Goal: Task Accomplishment & Management: Manage account settings

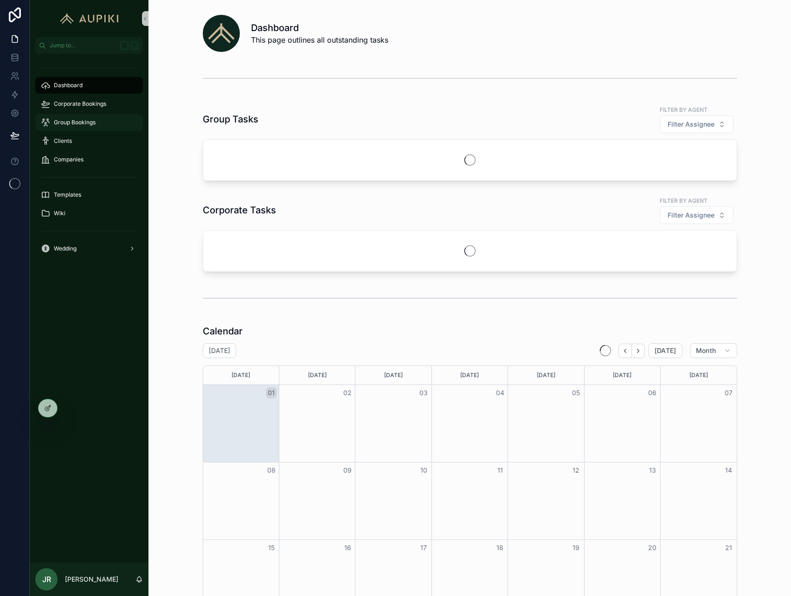
click at [59, 121] on span "Group Bookings" at bounding box center [75, 122] width 42 height 7
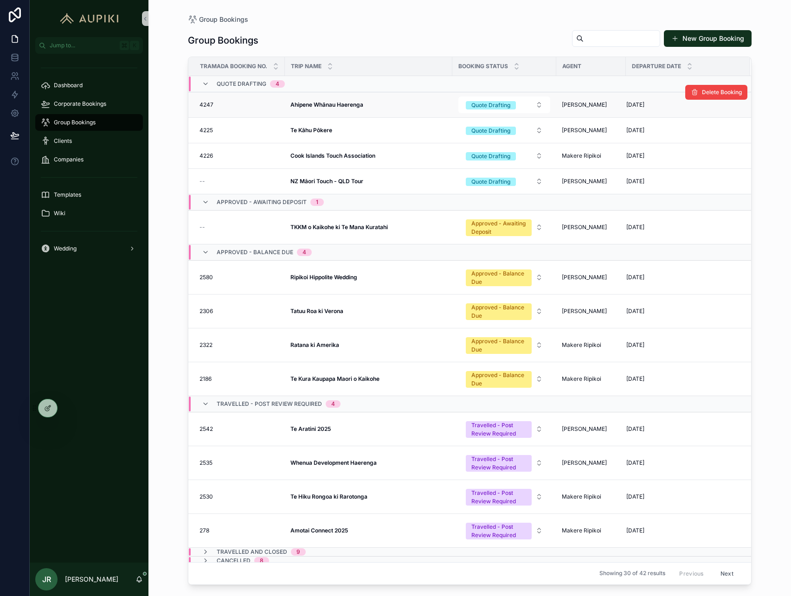
click at [332, 103] on strong "Ahipene Whānau Haerenga" at bounding box center [326, 104] width 73 height 7
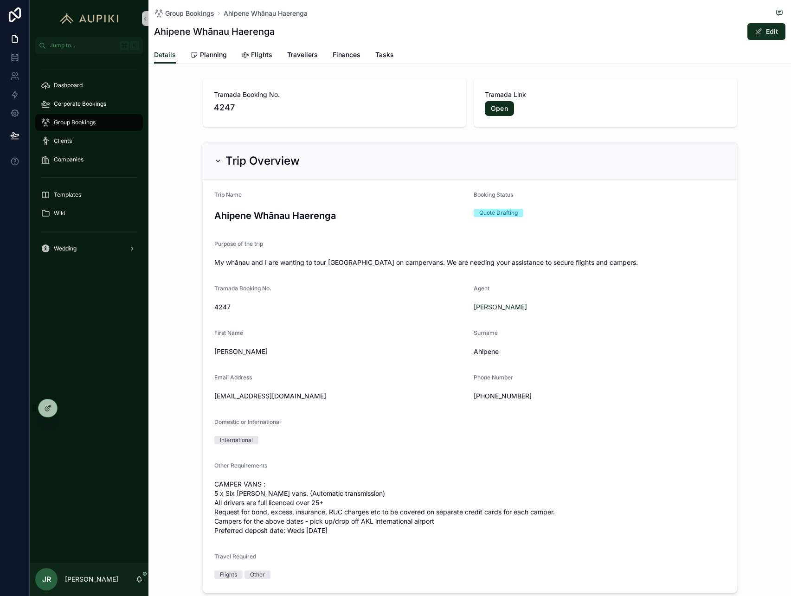
click at [258, 54] on span "Flights" at bounding box center [261, 54] width 21 height 9
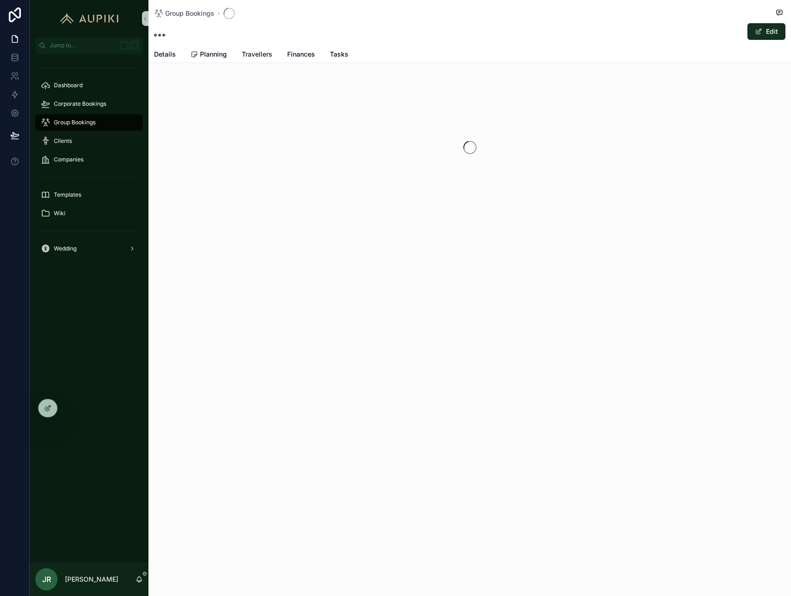
click at [269, 55] on div "Details Planning Travellers Finances Tasks" at bounding box center [469, 54] width 631 height 17
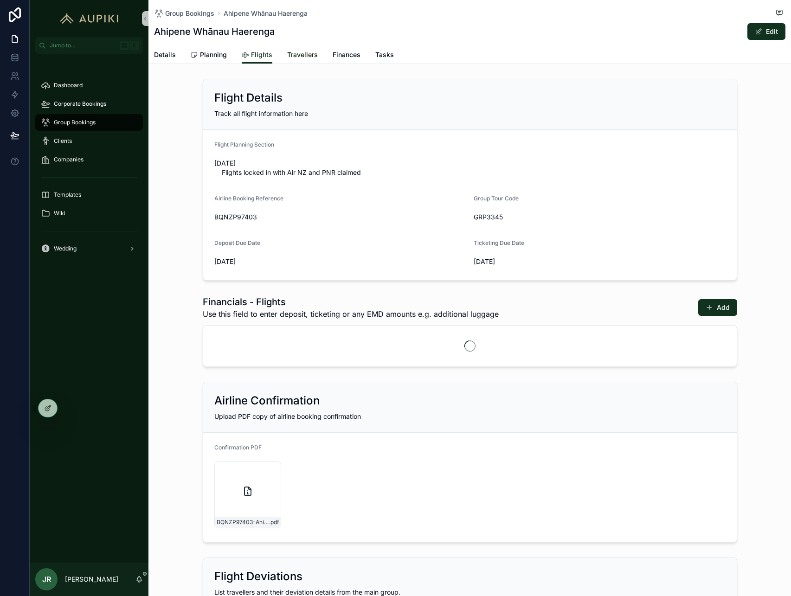
click at [298, 56] on span "Travellers" at bounding box center [302, 54] width 31 height 9
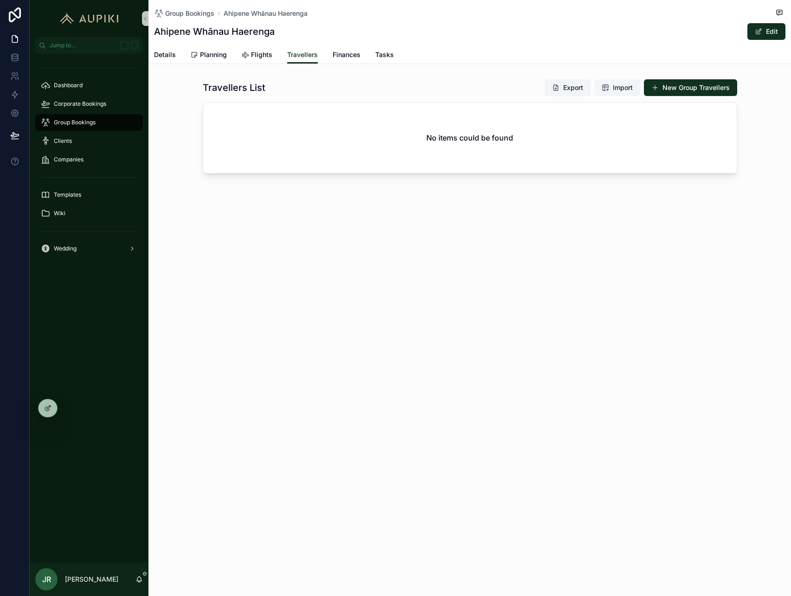
click at [628, 87] on span "Import" at bounding box center [623, 87] width 20 height 9
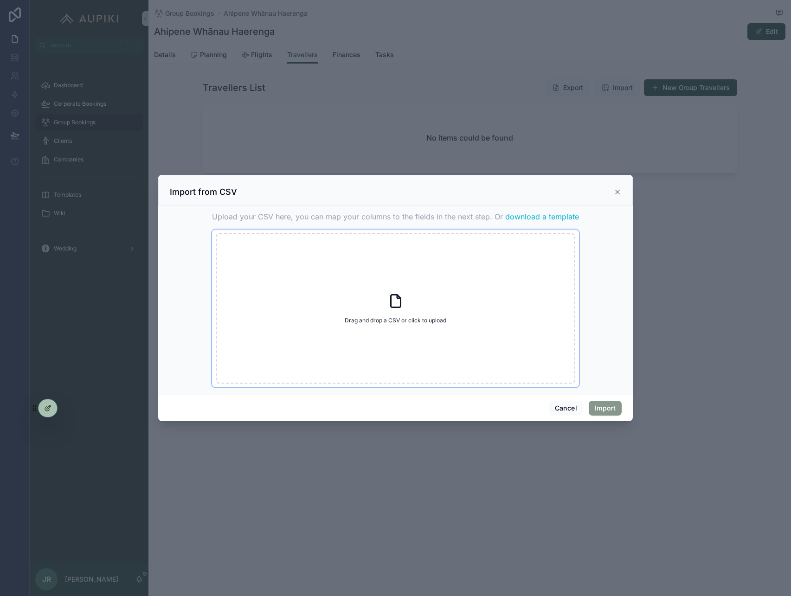
click at [407, 308] on div "Drag and drop a CSV or click to upload Drag and drop a CSV or click to upload" at bounding box center [396, 308] width 360 height 150
type input "**********"
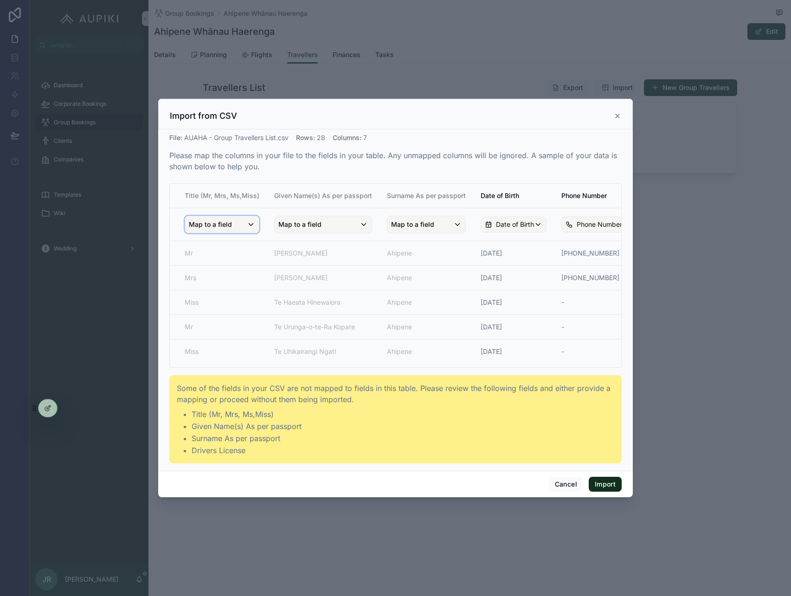
click at [220, 232] on span "Map to a field" at bounding box center [210, 224] width 43 height 17
click at [222, 277] on div "Title" at bounding box center [232, 275] width 79 height 11
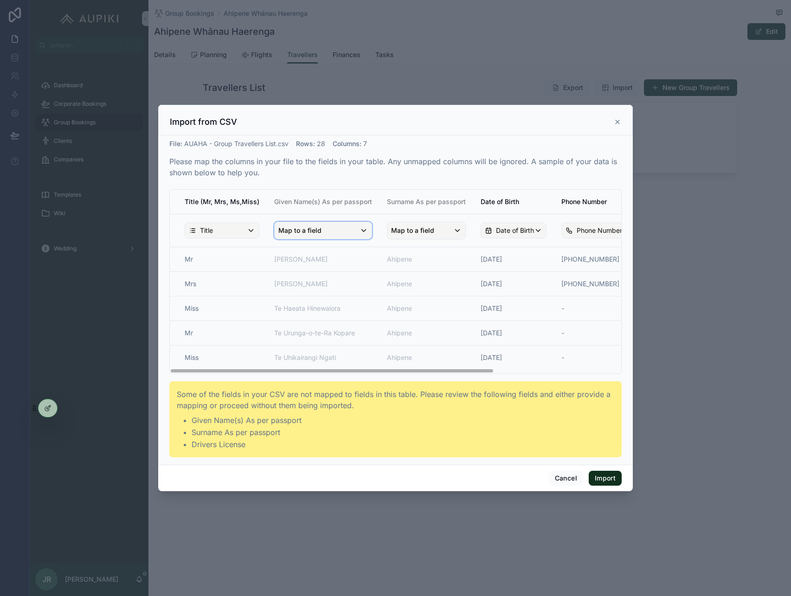
click at [303, 232] on span "Map to a field" at bounding box center [299, 230] width 43 height 17
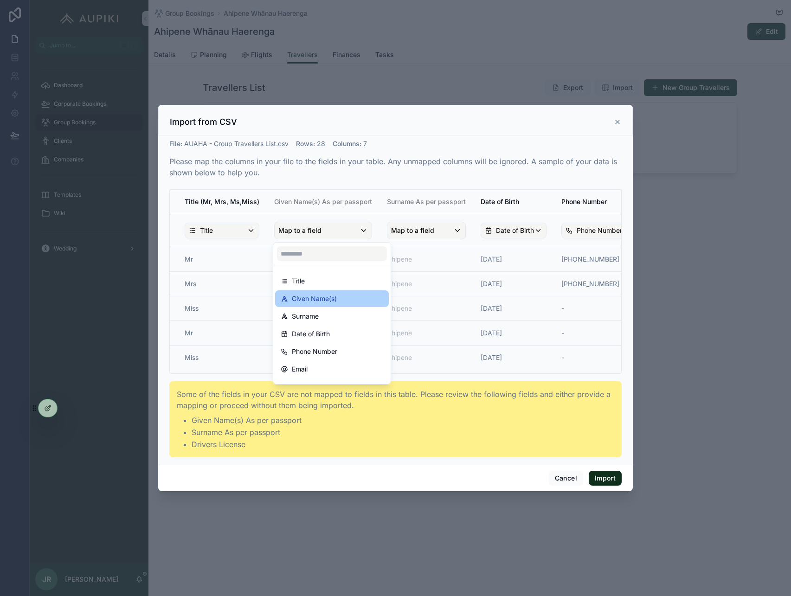
click at [308, 297] on span "Given Name(s)" at bounding box center [314, 298] width 45 height 11
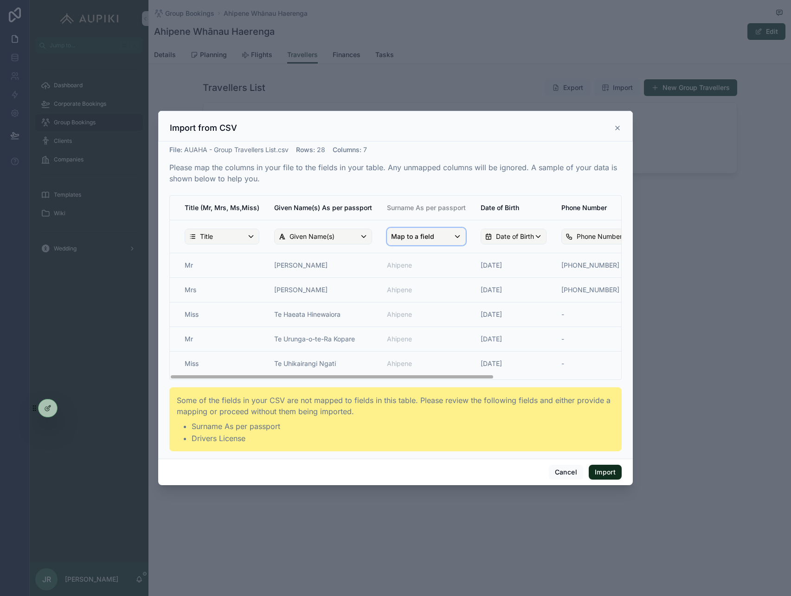
click at [402, 238] on span "Map to a field" at bounding box center [412, 236] width 43 height 17
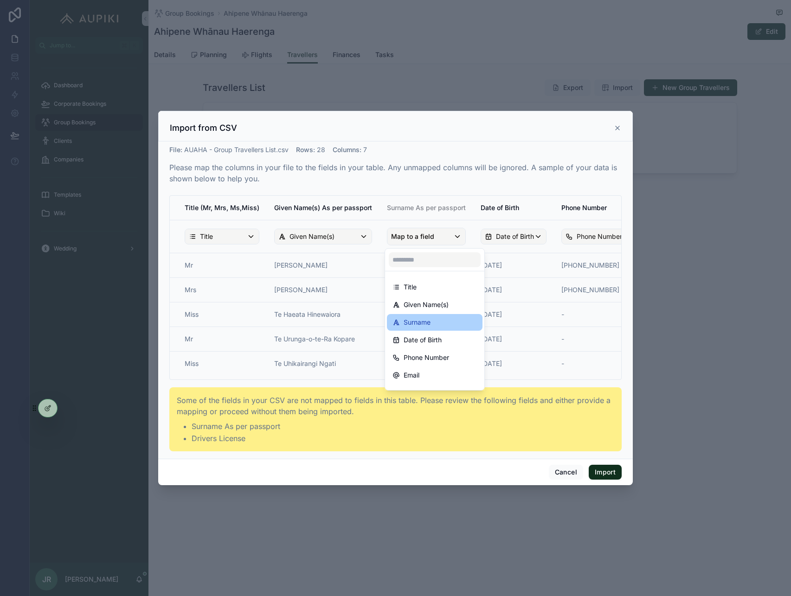
click at [419, 319] on span "Surname" at bounding box center [417, 322] width 27 height 11
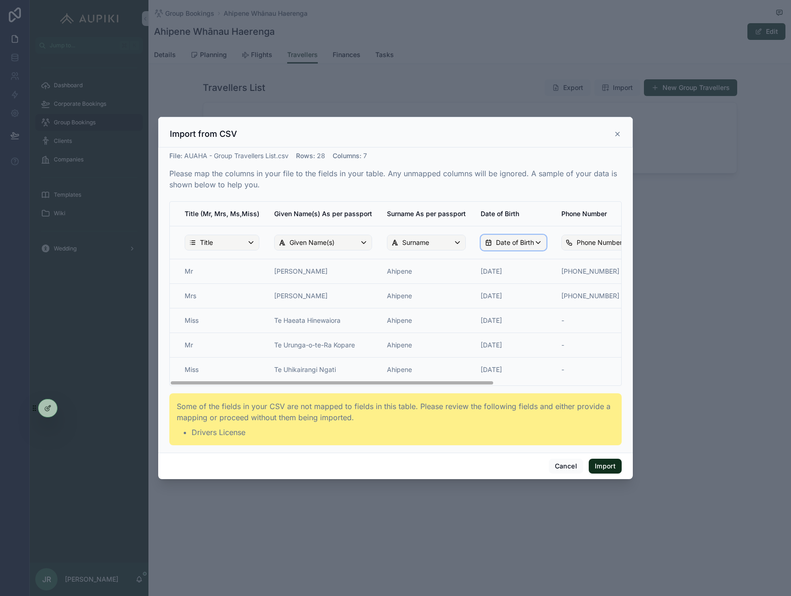
click at [509, 249] on div "Date of Birth" at bounding box center [513, 242] width 65 height 15
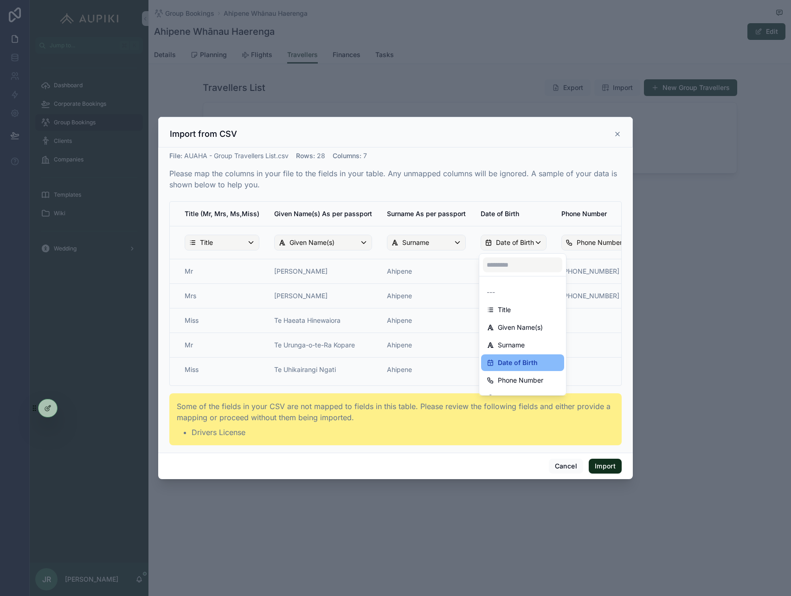
click at [512, 247] on div "scrollable content" at bounding box center [395, 298] width 475 height 362
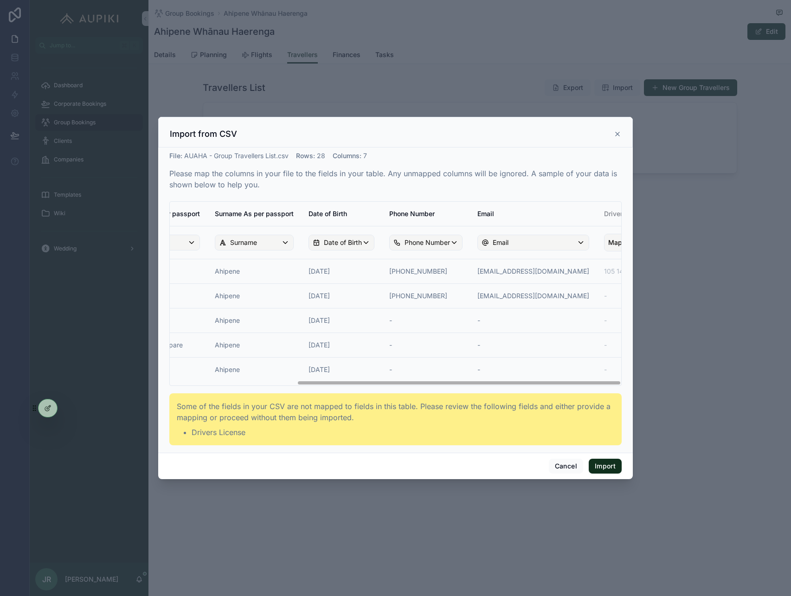
scroll to position [0, 177]
click at [604, 242] on span "Map to a field" at bounding box center [625, 242] width 43 height 17
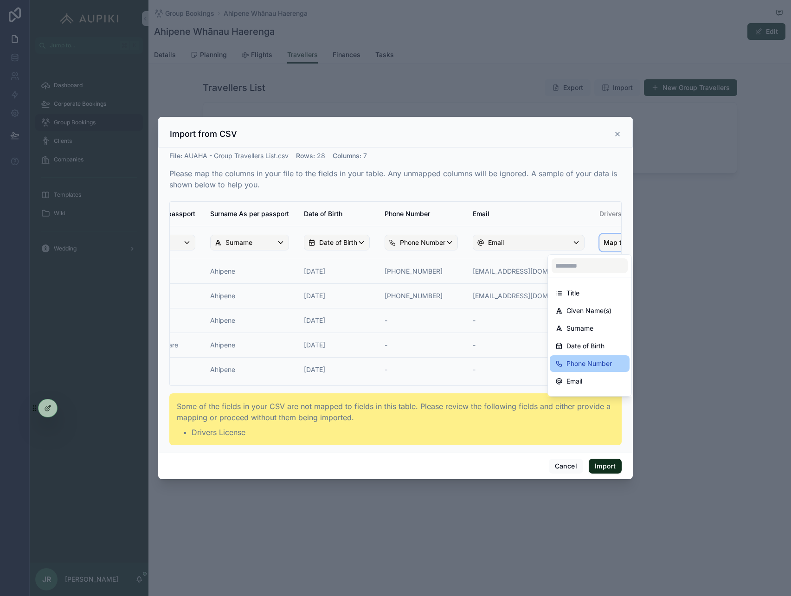
scroll to position [13, 0]
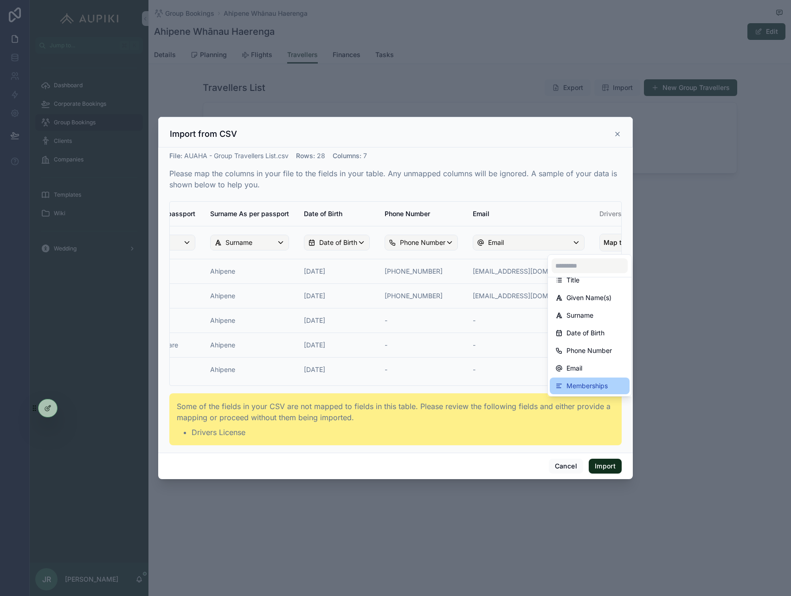
click at [582, 386] on span "Memberships" at bounding box center [587, 385] width 41 height 11
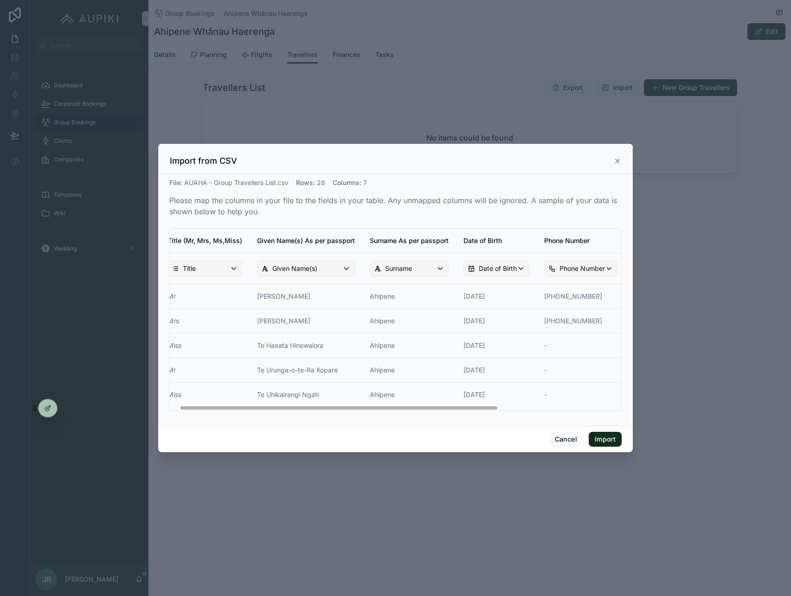
scroll to position [0, 0]
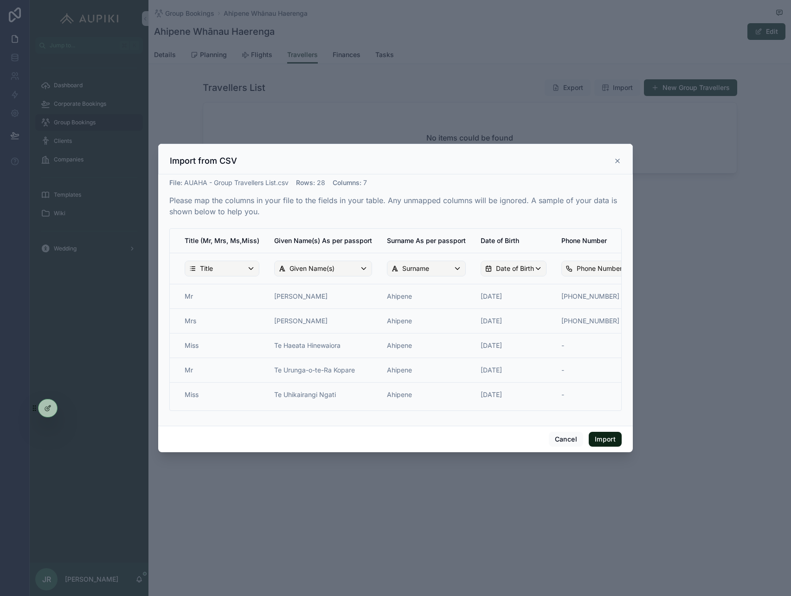
click at [606, 441] on button "Import" at bounding box center [605, 439] width 33 height 15
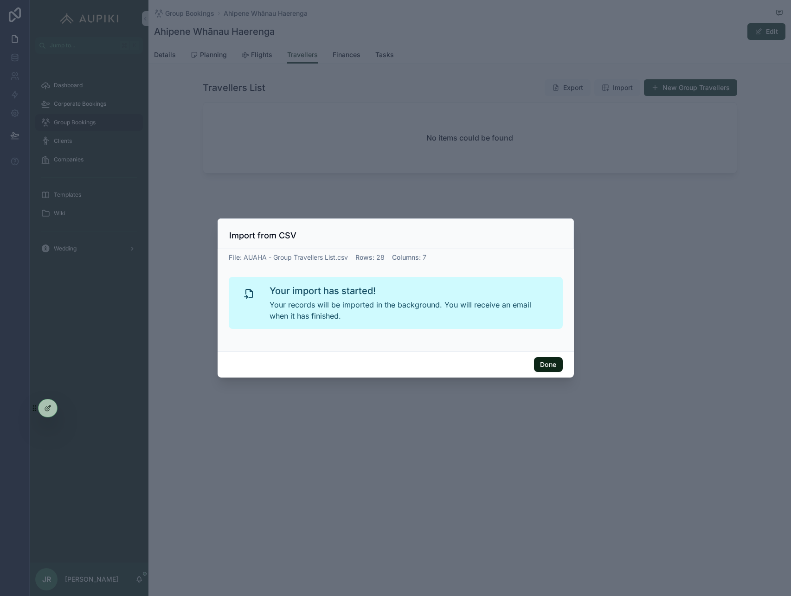
click at [550, 364] on button "Done" at bounding box center [548, 364] width 28 height 15
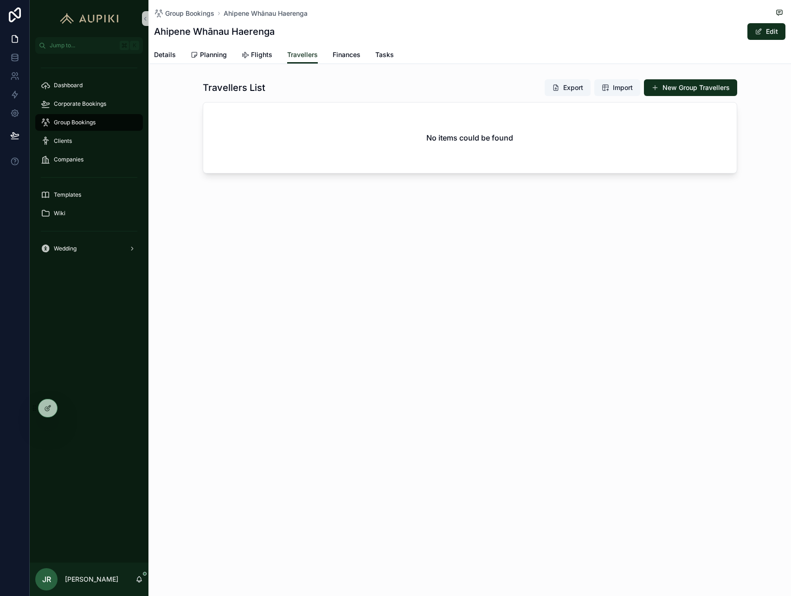
click at [715, 230] on div "Group Bookings Ahipene Whānau Haerenga Ahipene Whānau Haerenga Edit Travellers …" at bounding box center [469, 118] width 643 height 237
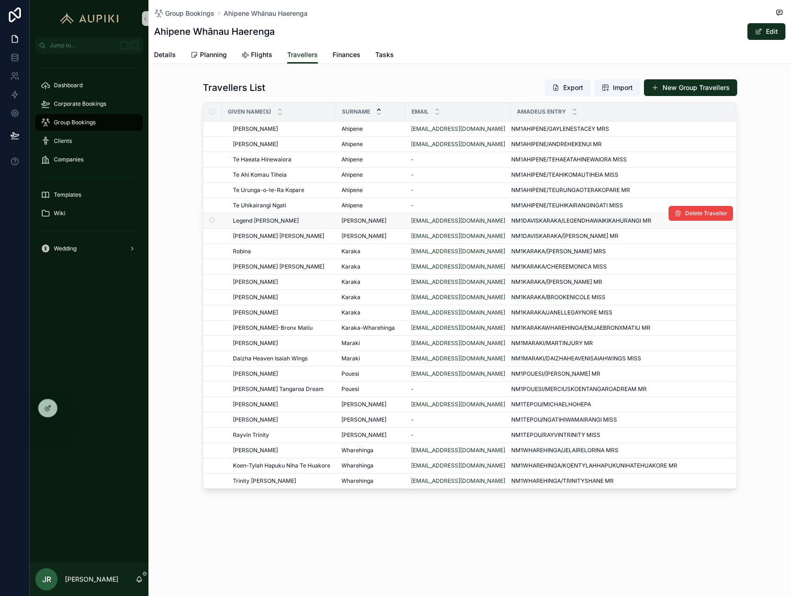
click at [283, 221] on span "Legend [PERSON_NAME]" at bounding box center [266, 220] width 66 height 7
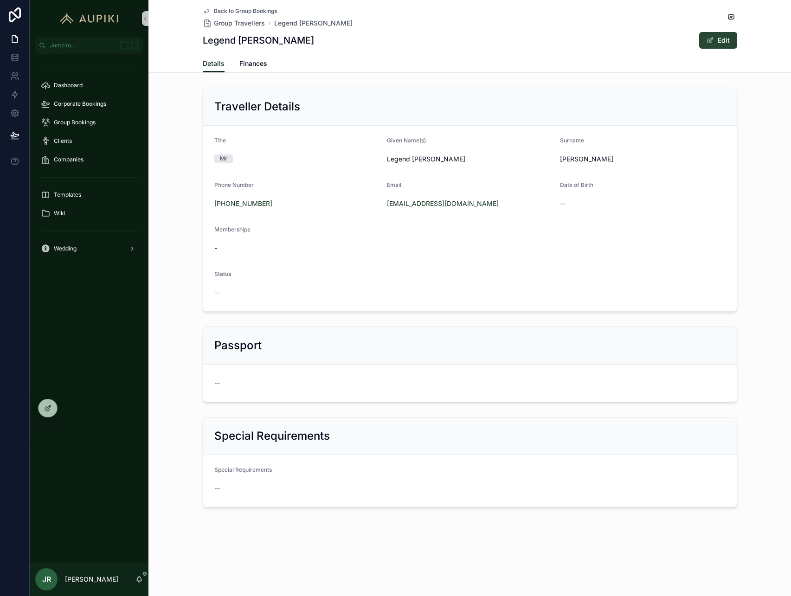
click at [714, 39] on span "scrollable content" at bounding box center [710, 40] width 7 height 7
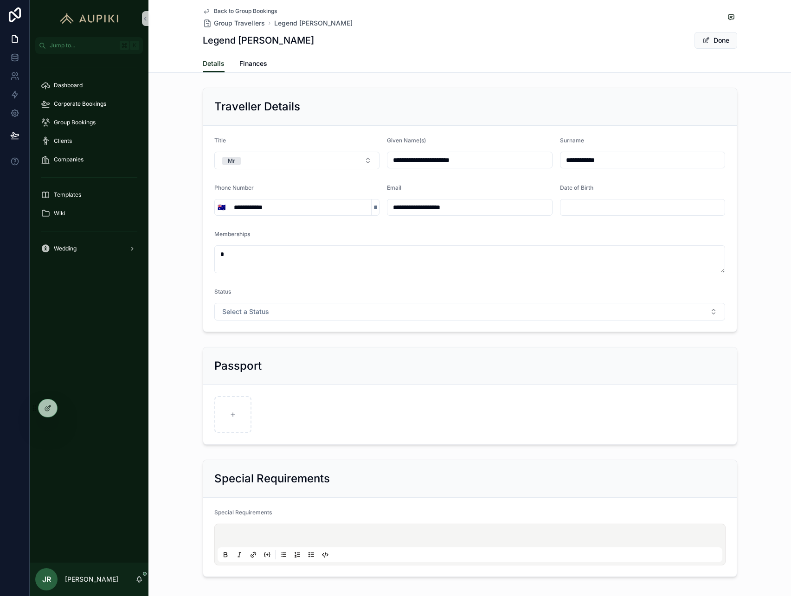
drag, startPoint x: 415, startPoint y: 161, endPoint x: 610, endPoint y: 170, distance: 194.6
click at [610, 170] on form "**********" at bounding box center [470, 229] width 534 height 206
type input "******"
click at [715, 36] on span "Done" at bounding box center [716, 40] width 43 height 17
click at [233, 12] on span "Back to Group Bookings" at bounding box center [245, 10] width 63 height 7
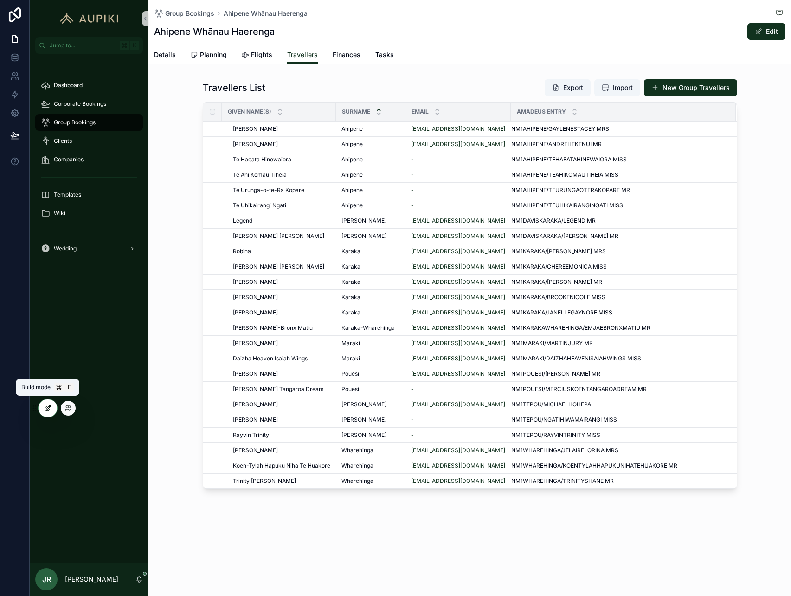
click at [41, 412] on div at bounding box center [48, 408] width 19 height 18
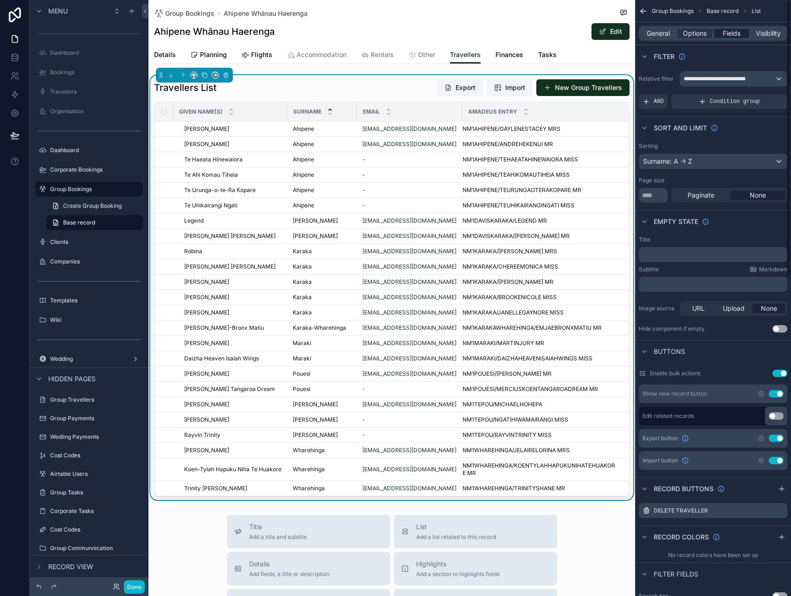
click at [738, 30] on span "Fields" at bounding box center [732, 33] width 18 height 9
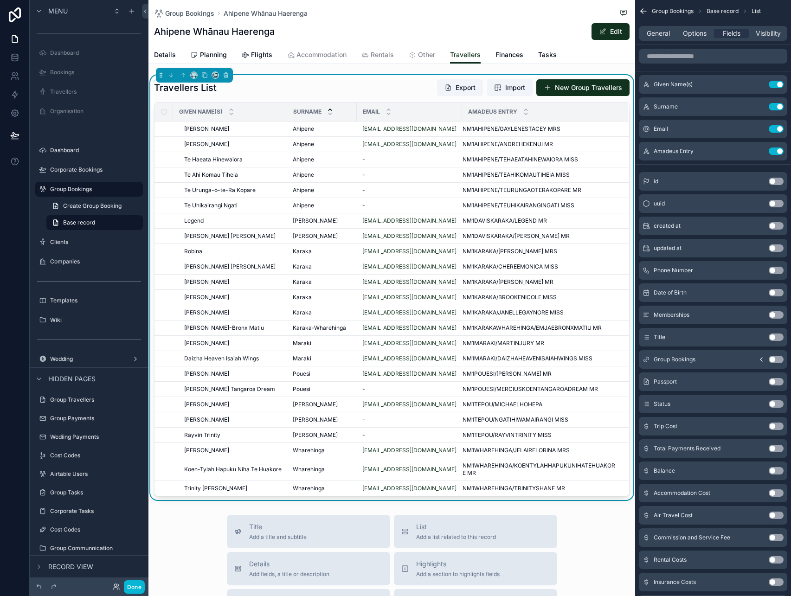
scroll to position [110, 0]
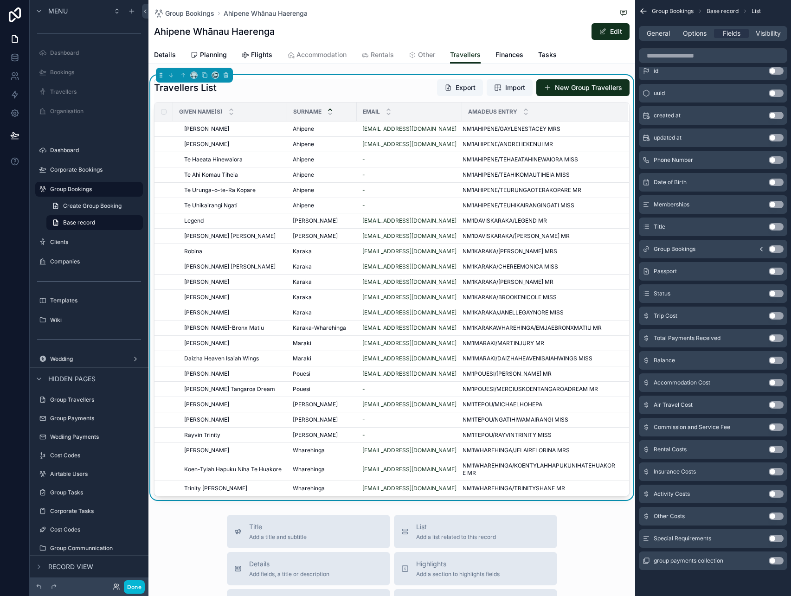
click at [776, 207] on button "Use setting" at bounding box center [776, 204] width 15 height 7
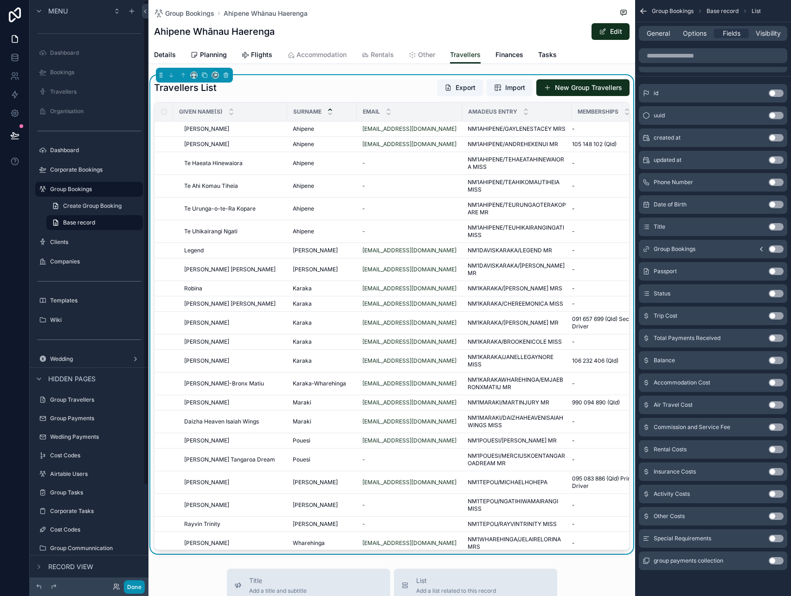
click at [132, 587] on button "Done" at bounding box center [134, 586] width 21 height 13
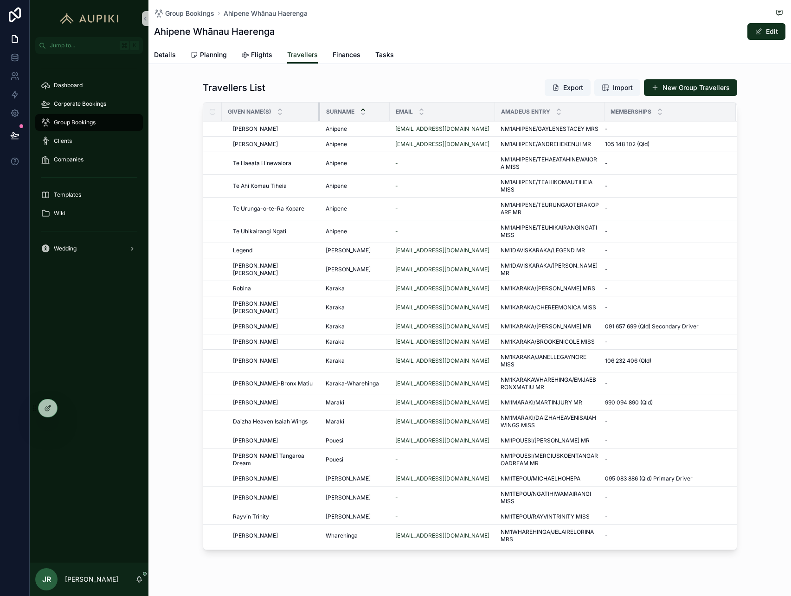
drag, startPoint x: 334, startPoint y: 113, endPoint x: 311, endPoint y: 114, distance: 23.2
click at [311, 114] on th "Given Name(s)" at bounding box center [271, 112] width 98 height 19
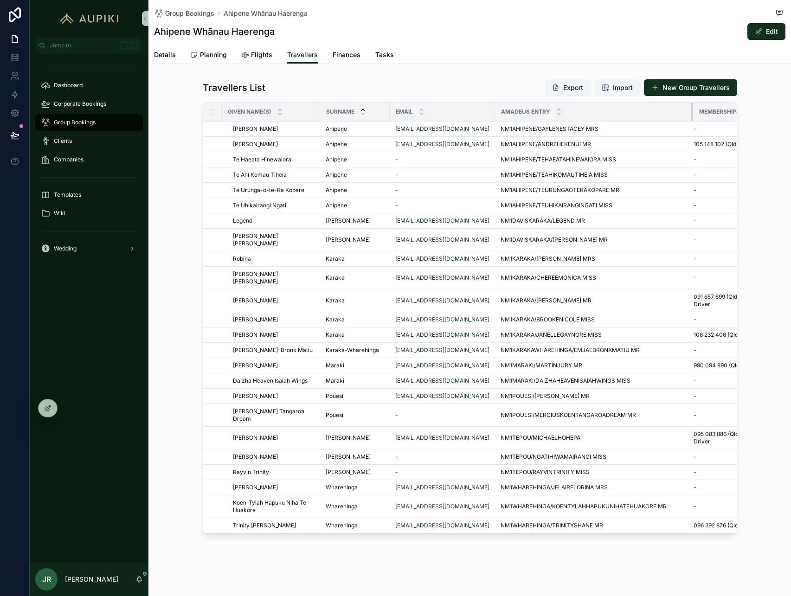
drag, startPoint x: 599, startPoint y: 111, endPoint x: 695, endPoint y: 115, distance: 96.1
click at [695, 115] on tr "Given Name(s) Surname Email Amadeus Entry Memberships" at bounding box center [496, 112] width 586 height 19
click at [288, 499] on span "Koen-Tylah Hapuku Niha Te Huakore" at bounding box center [274, 506] width 82 height 15
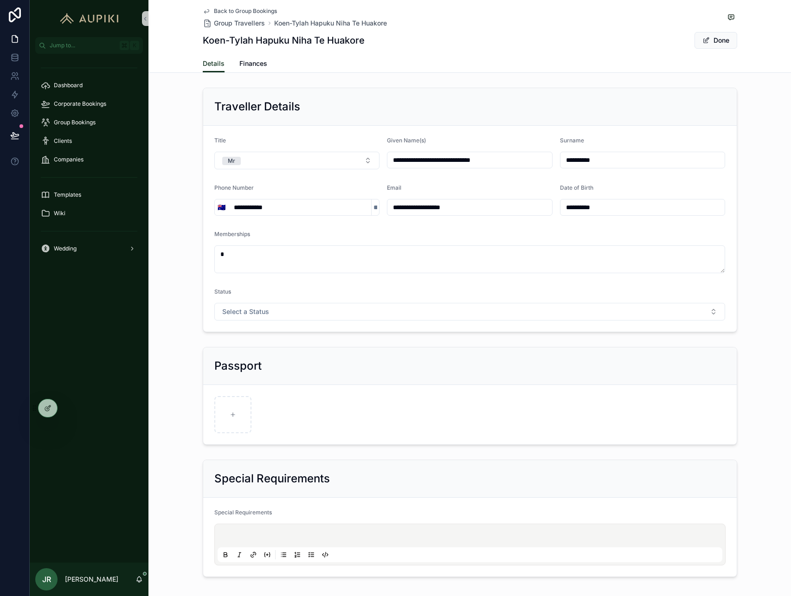
drag, startPoint x: 427, startPoint y: 160, endPoint x: 566, endPoint y: 165, distance: 138.8
click at [566, 165] on form "**********" at bounding box center [470, 229] width 534 height 206
type input "**********"
click at [722, 35] on button "Done" at bounding box center [716, 40] width 43 height 17
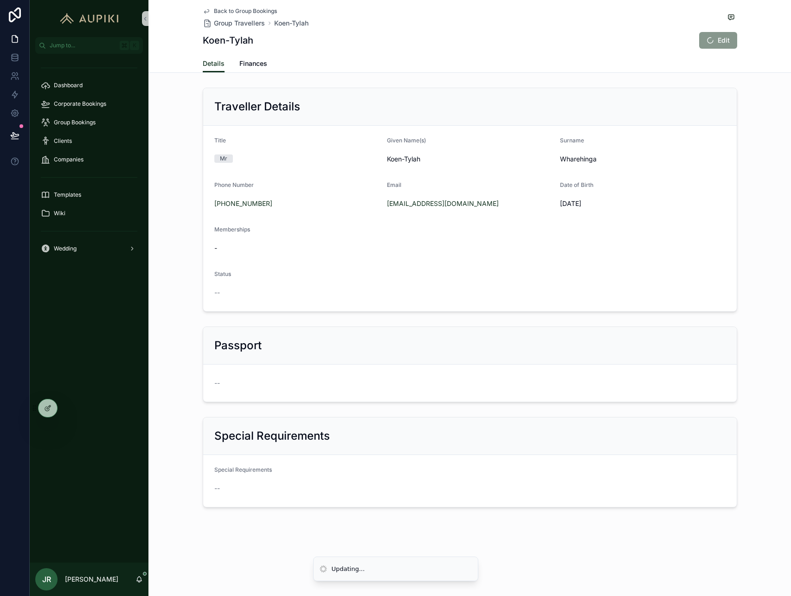
click at [249, 9] on span "Back to Group Bookings" at bounding box center [245, 10] width 63 height 7
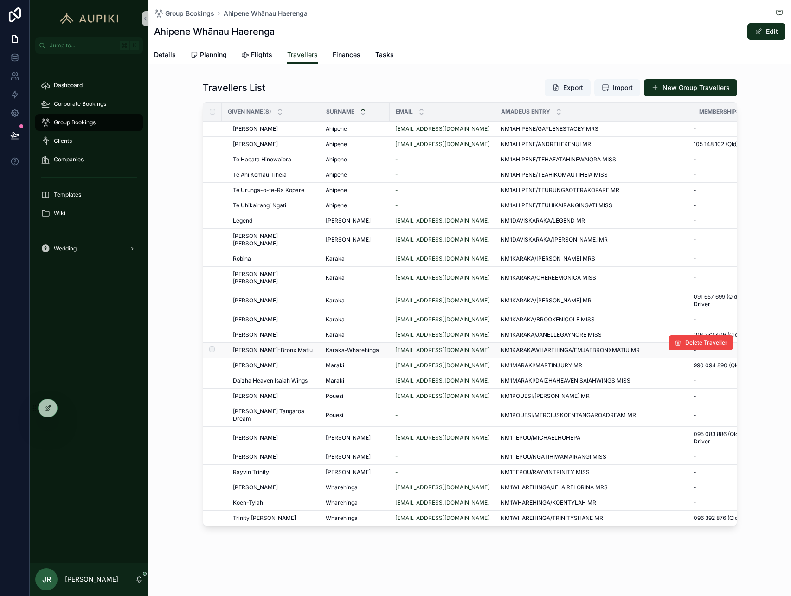
click at [483, 347] on div "[EMAIL_ADDRESS][DOMAIN_NAME]" at bounding box center [442, 350] width 94 height 7
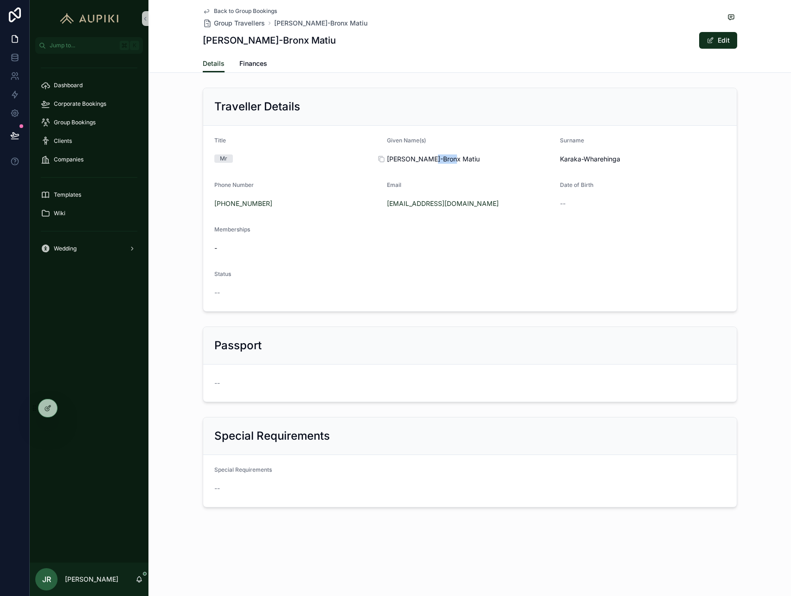
drag, startPoint x: 430, startPoint y: 159, endPoint x: 547, endPoint y: 161, distance: 117.4
click at [547, 161] on span "[PERSON_NAME]-Bronx Matiu" at bounding box center [470, 159] width 166 height 9
click at [599, 120] on div "Traveller Details" at bounding box center [470, 107] width 534 height 38
click at [711, 45] on button "Edit" at bounding box center [718, 40] width 38 height 17
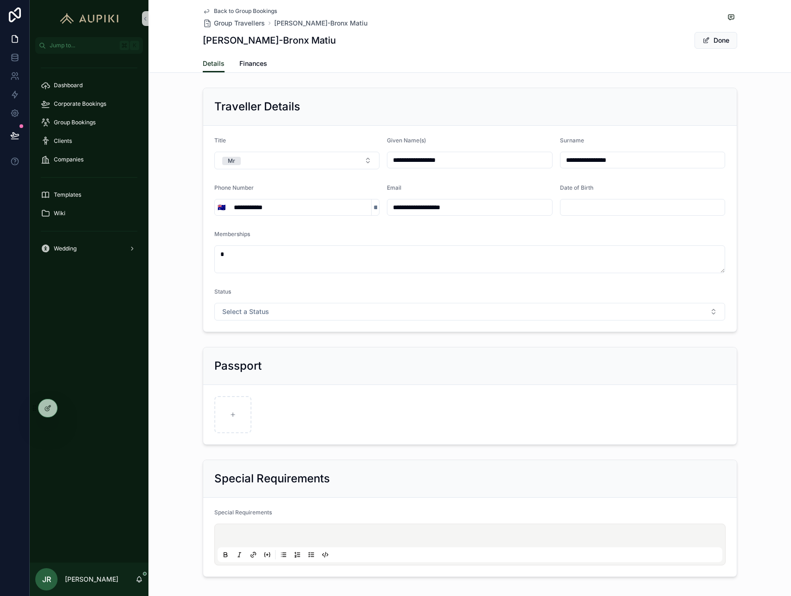
drag, startPoint x: 437, startPoint y: 160, endPoint x: 617, endPoint y: 164, distance: 179.6
click at [617, 164] on form "**********" at bounding box center [470, 229] width 534 height 206
type input "**********"
click at [712, 42] on button "Done" at bounding box center [716, 40] width 43 height 17
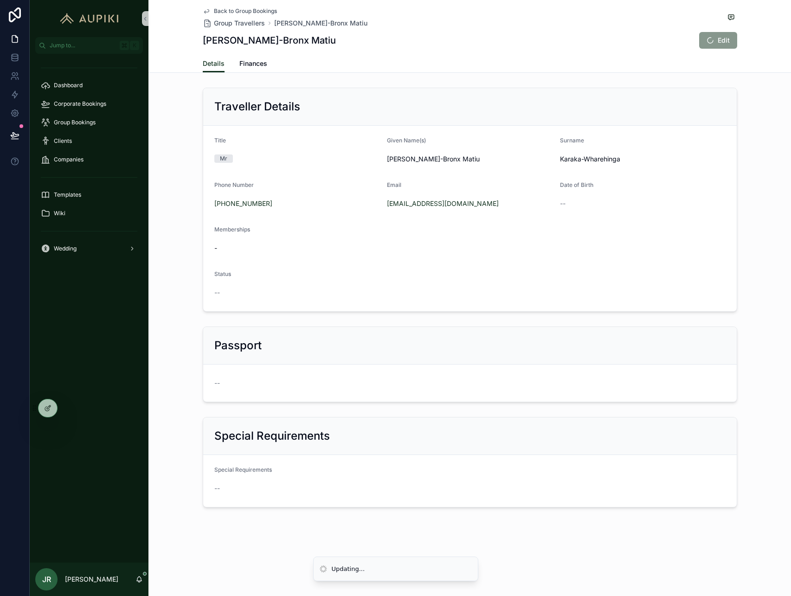
click at [235, 10] on span "Back to Group Bookings" at bounding box center [245, 10] width 63 height 7
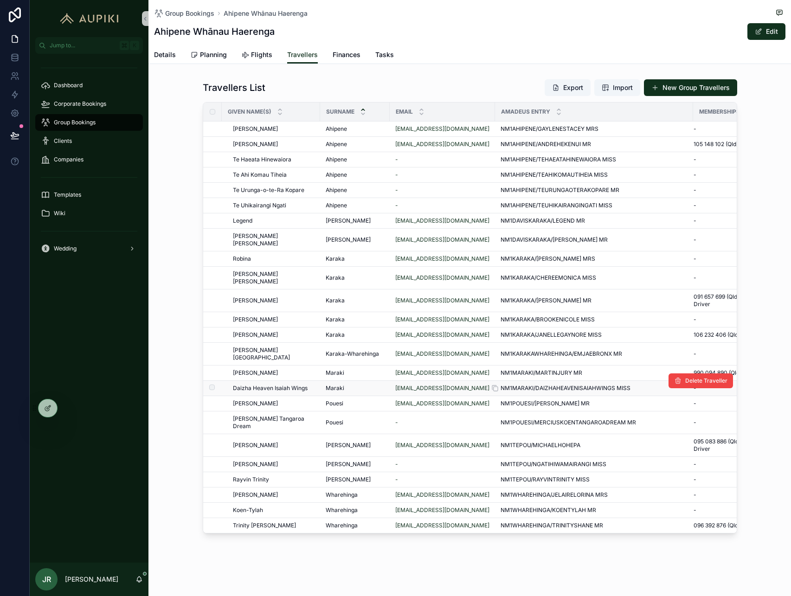
click at [638, 385] on div "NM1MARAKI/DAIZHAHEAVENISAIAHWINGS MISS NM1MARAKI/DAIZHAHEAVENISAIAHWINGS MISS" at bounding box center [594, 388] width 187 height 7
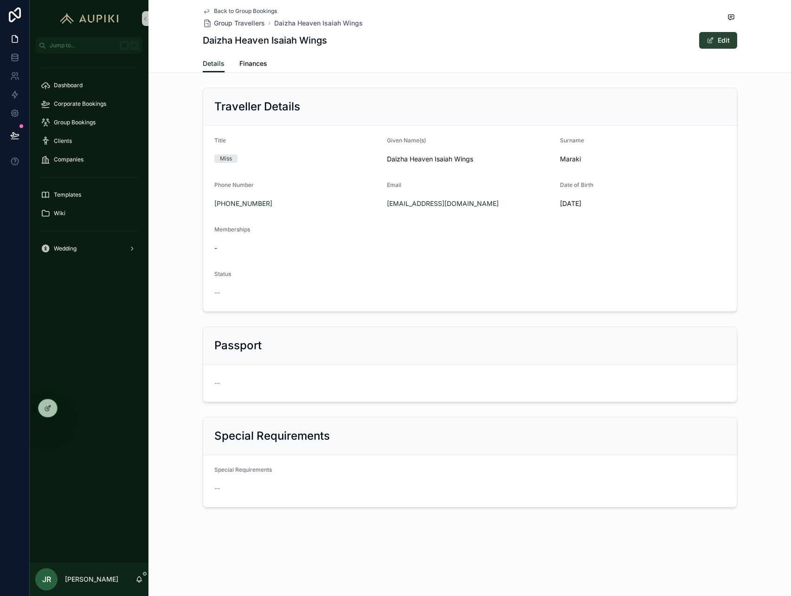
click at [718, 41] on button "Edit" at bounding box center [718, 40] width 38 height 17
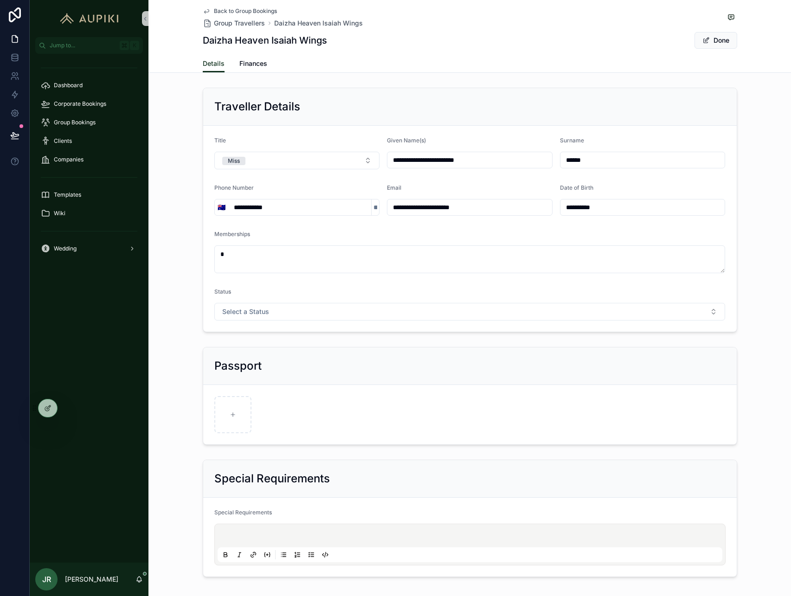
drag, startPoint x: 413, startPoint y: 159, endPoint x: 522, endPoint y: 159, distance: 109.0
click at [522, 159] on input "**********" at bounding box center [469, 160] width 165 height 13
type input "******"
click at [716, 42] on span "Done" at bounding box center [716, 40] width 43 height 17
click at [722, 41] on button "Done" at bounding box center [716, 40] width 43 height 17
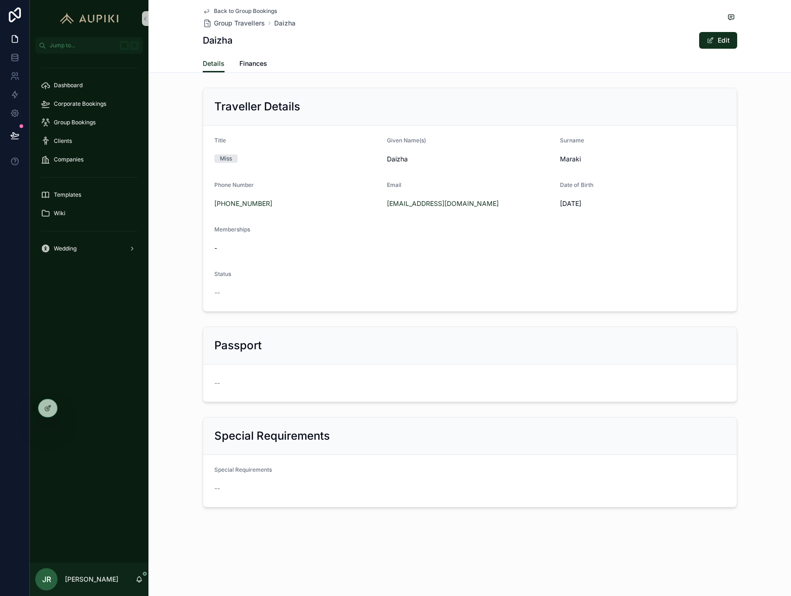
click at [250, 10] on span "Back to Group Bookings" at bounding box center [245, 10] width 63 height 7
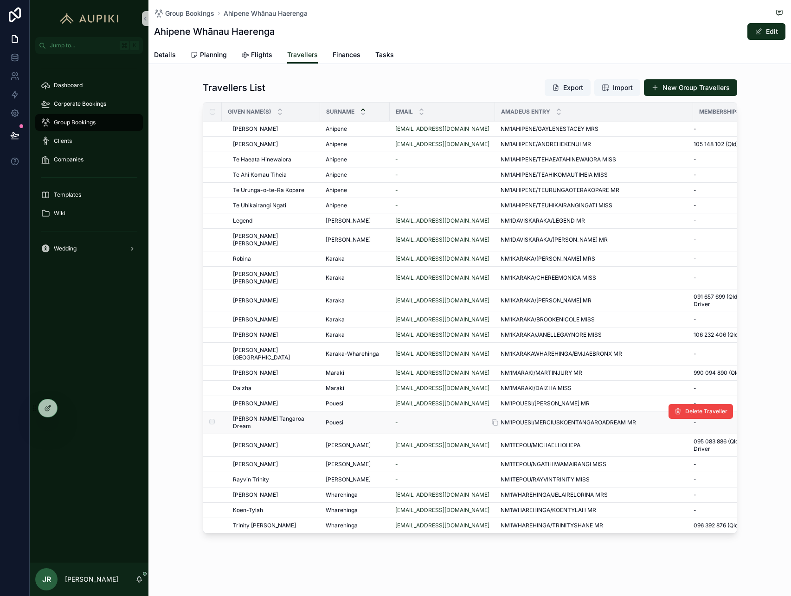
click at [616, 419] on span "NM1POUESI/MERCIUSKOENTANGAROADREAM MR" at bounding box center [568, 422] width 135 height 7
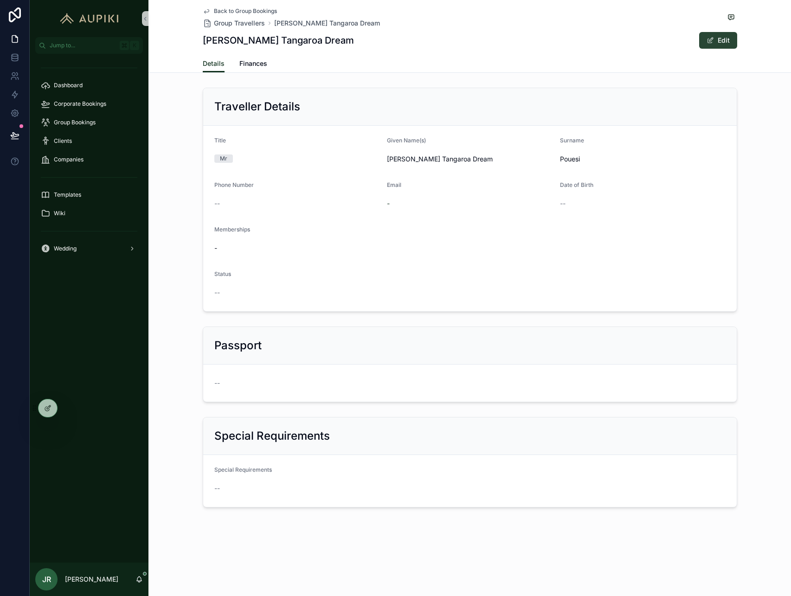
click at [719, 39] on button "Edit" at bounding box center [718, 40] width 38 height 17
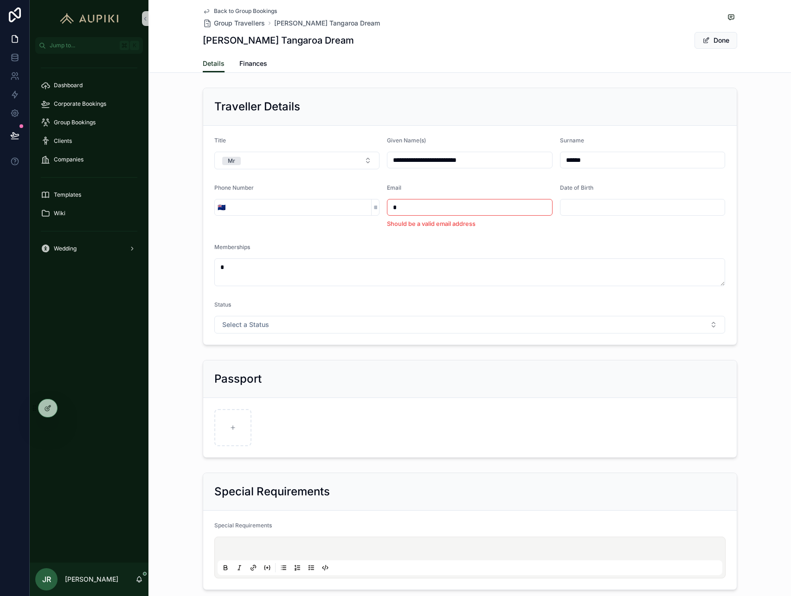
drag, startPoint x: 417, startPoint y: 161, endPoint x: 535, endPoint y: 166, distance: 118.0
click at [535, 166] on input "**********" at bounding box center [469, 160] width 165 height 13
type input "*******"
click at [725, 35] on span "Done" at bounding box center [716, 40] width 43 height 17
drag, startPoint x: 406, startPoint y: 206, endPoint x: 347, endPoint y: 206, distance: 59.4
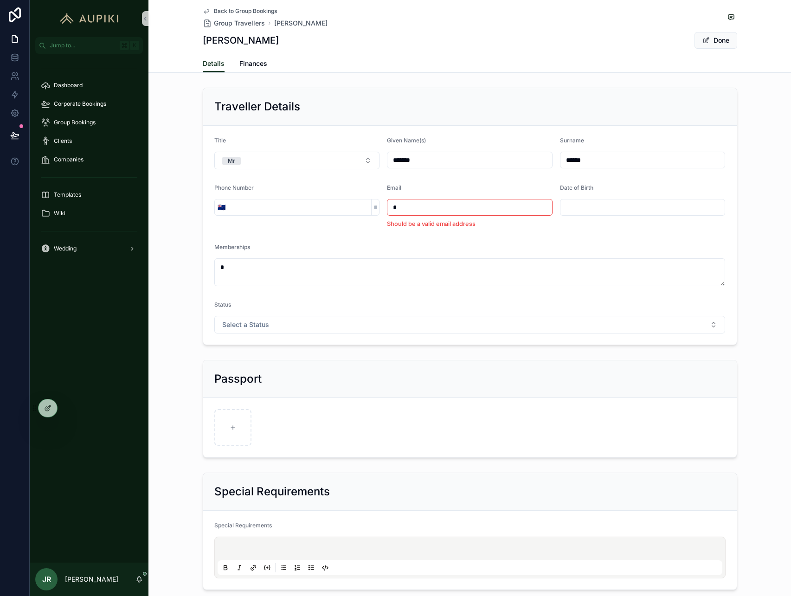
click at [347, 206] on form "Title Mr Given Name(s) ******* Surname ****** Phone Number 🇳🇿 Email * Should be…" at bounding box center [470, 235] width 534 height 219
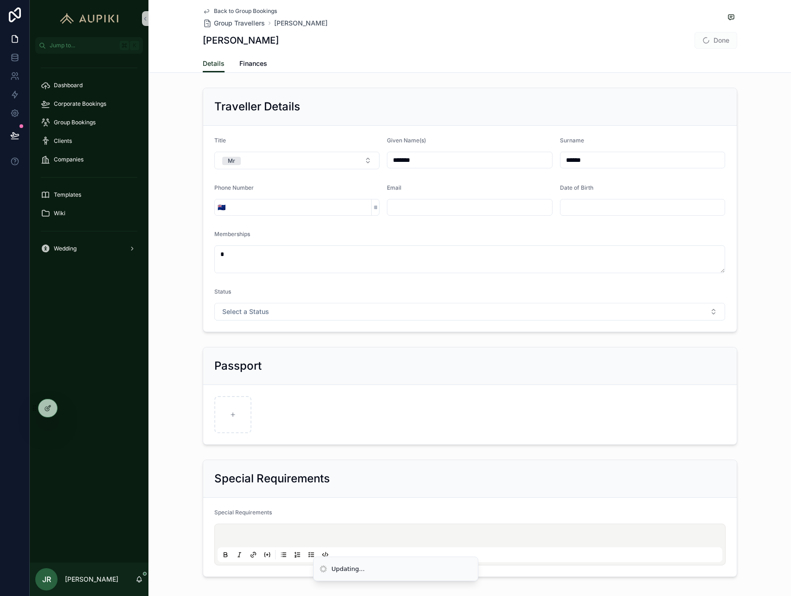
click at [713, 41] on span "Done" at bounding box center [716, 40] width 43 height 17
click at [702, 41] on span "scrollable content" at bounding box center [705, 40] width 7 height 7
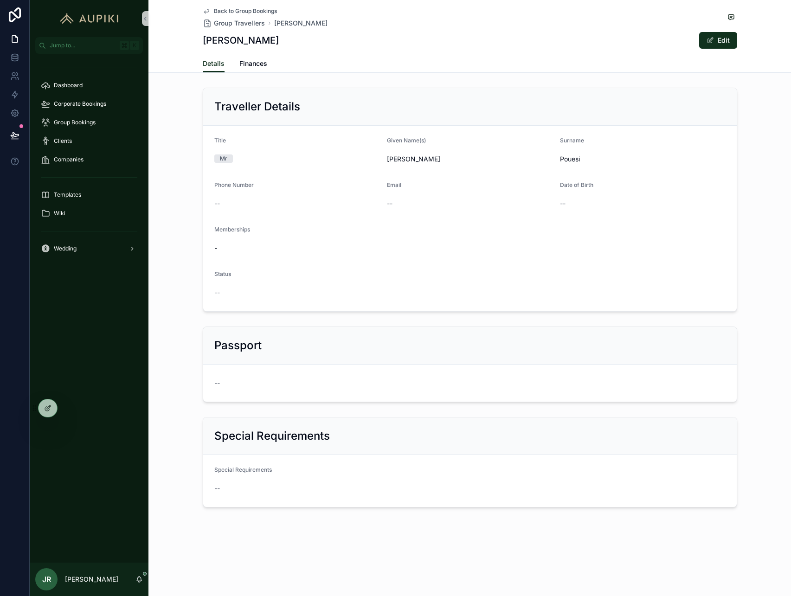
click at [232, 8] on span "Back to Group Bookings" at bounding box center [245, 10] width 63 height 7
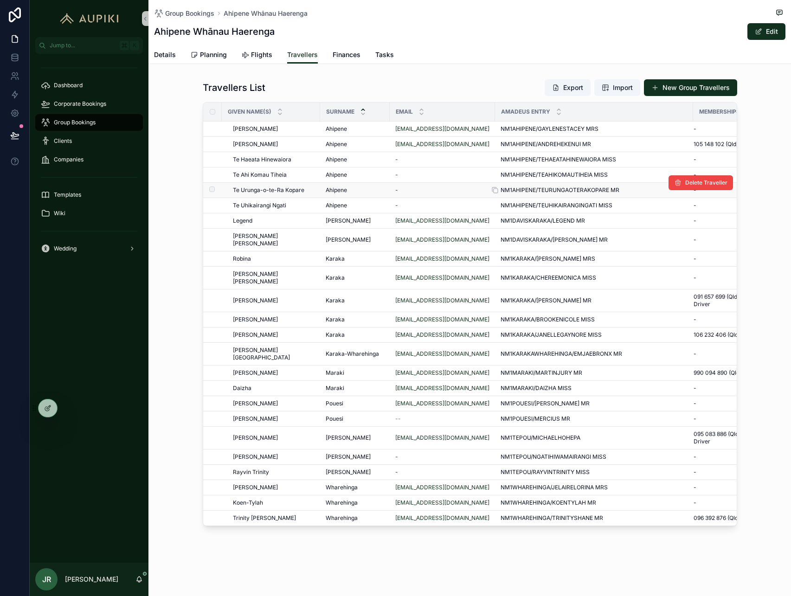
click at [540, 193] on span "NM1AHIPENE/TEURUNGAOTERAKOPARE MR" at bounding box center [560, 190] width 119 height 7
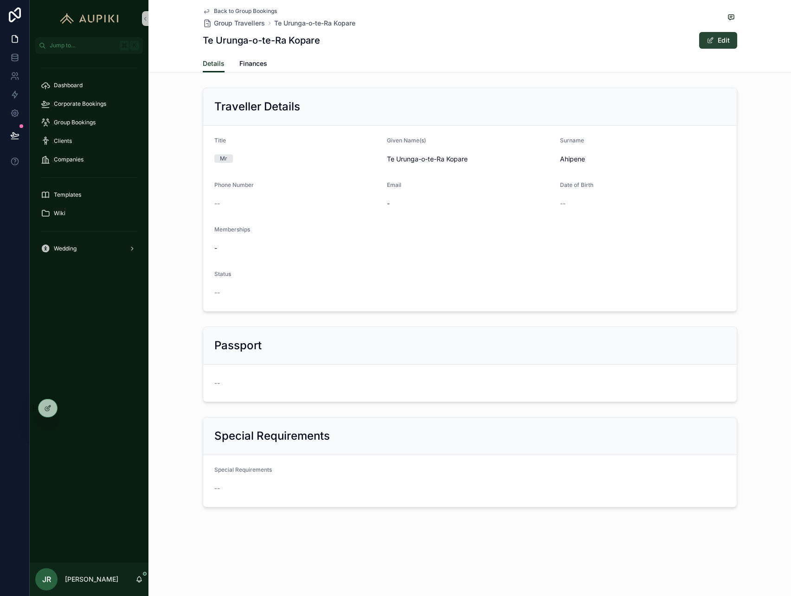
click at [712, 43] on span "scrollable content" at bounding box center [710, 40] width 7 height 7
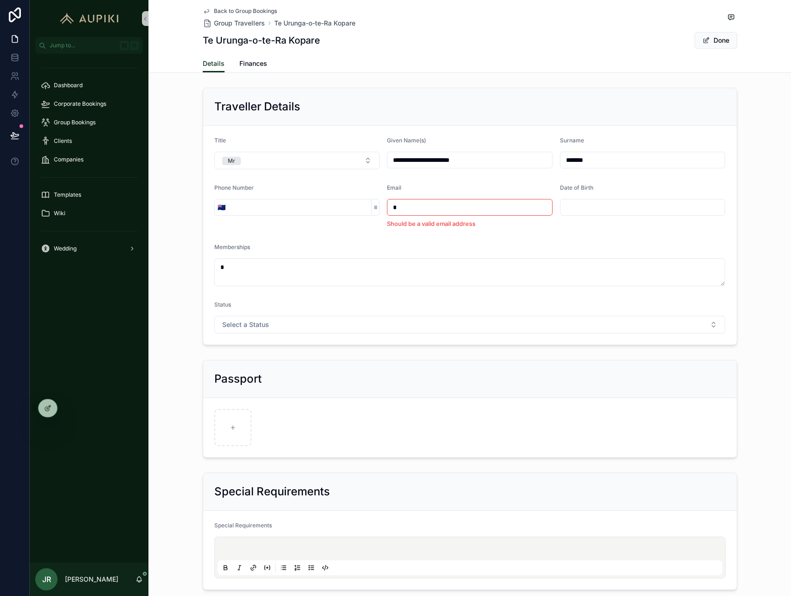
drag, startPoint x: 451, startPoint y: 160, endPoint x: 488, endPoint y: 160, distance: 36.7
click at [488, 160] on input "**********" at bounding box center [469, 160] width 165 height 13
type input "**********"
drag, startPoint x: 410, startPoint y: 204, endPoint x: 354, endPoint y: 204, distance: 56.1
click at [354, 204] on form "**********" at bounding box center [470, 235] width 534 height 219
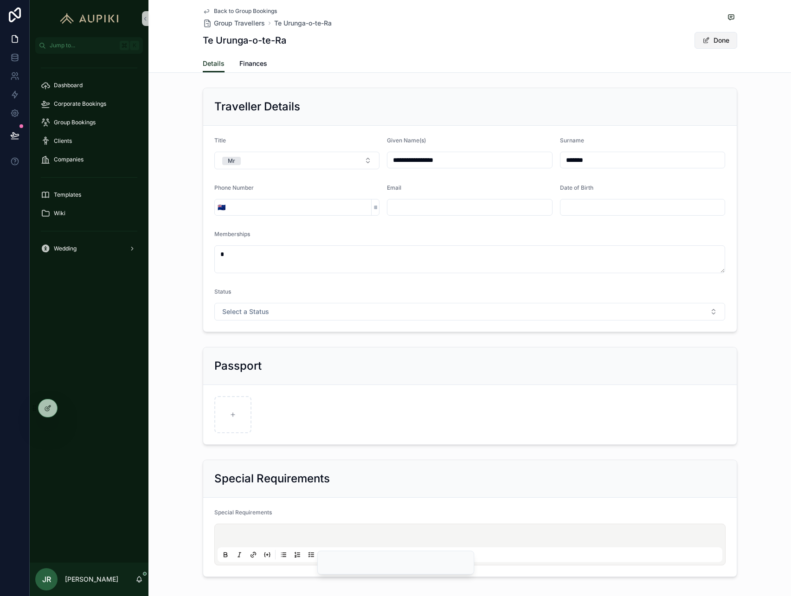
click at [711, 43] on button "Done" at bounding box center [716, 40] width 43 height 17
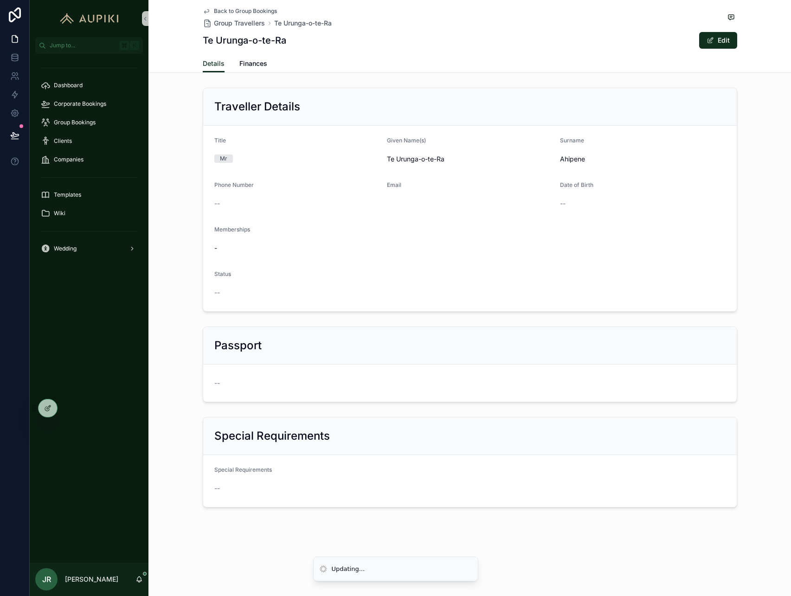
click at [257, 10] on span "Back to Group Bookings" at bounding box center [245, 10] width 63 height 7
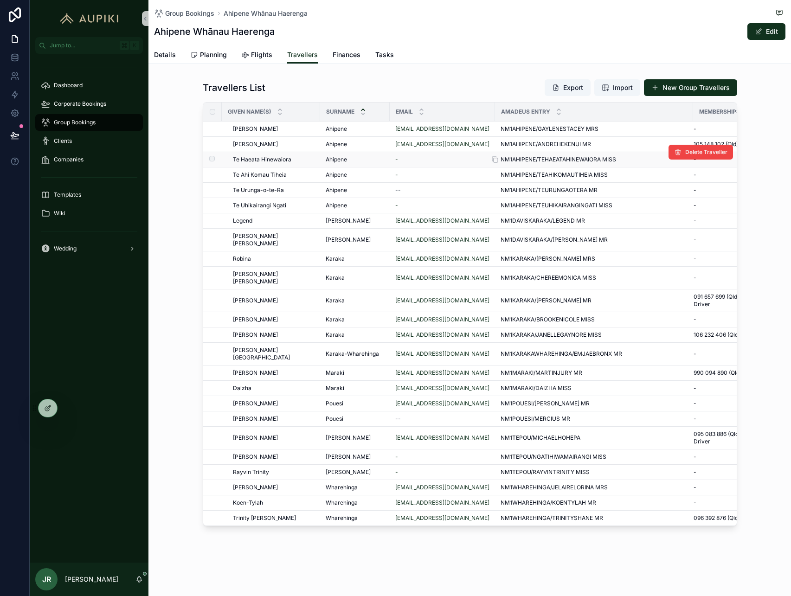
click at [586, 159] on span "NM1AHIPENE/TEHAEATAHINEWAIORA MISS" at bounding box center [559, 159] width 116 height 7
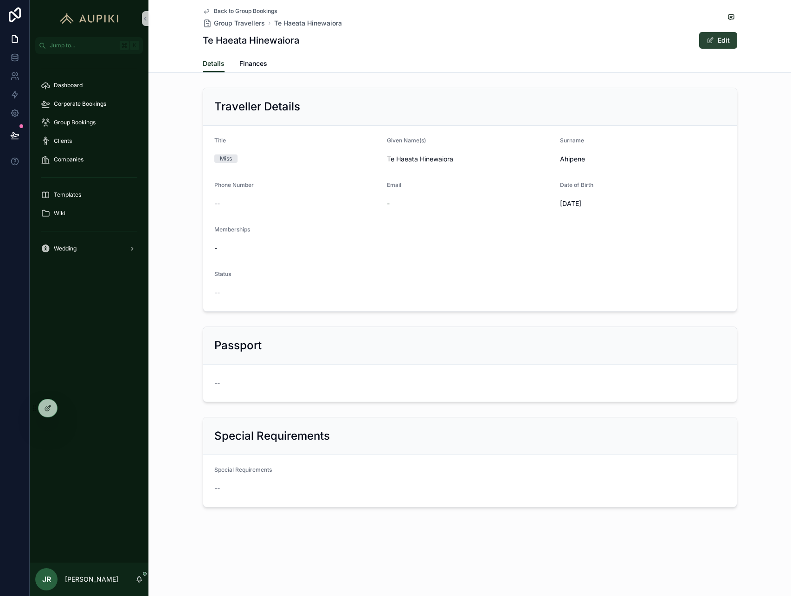
click at [719, 41] on button "Edit" at bounding box center [718, 40] width 38 height 17
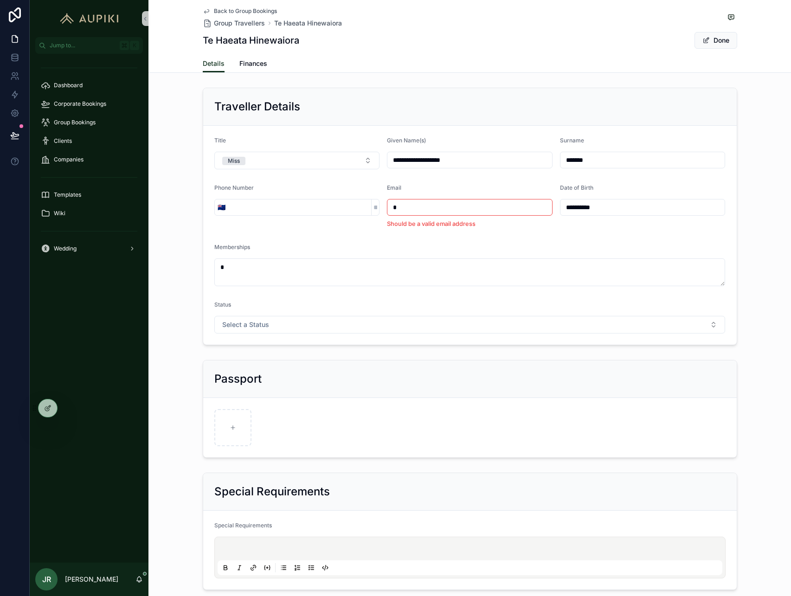
drag, startPoint x: 425, startPoint y: 162, endPoint x: 528, endPoint y: 161, distance: 103.9
click at [528, 161] on input "**********" at bounding box center [469, 160] width 165 height 13
type input "*********"
drag, startPoint x: 417, startPoint y: 213, endPoint x: 348, endPoint y: 213, distance: 69.1
click at [348, 213] on form "**********" at bounding box center [470, 235] width 534 height 219
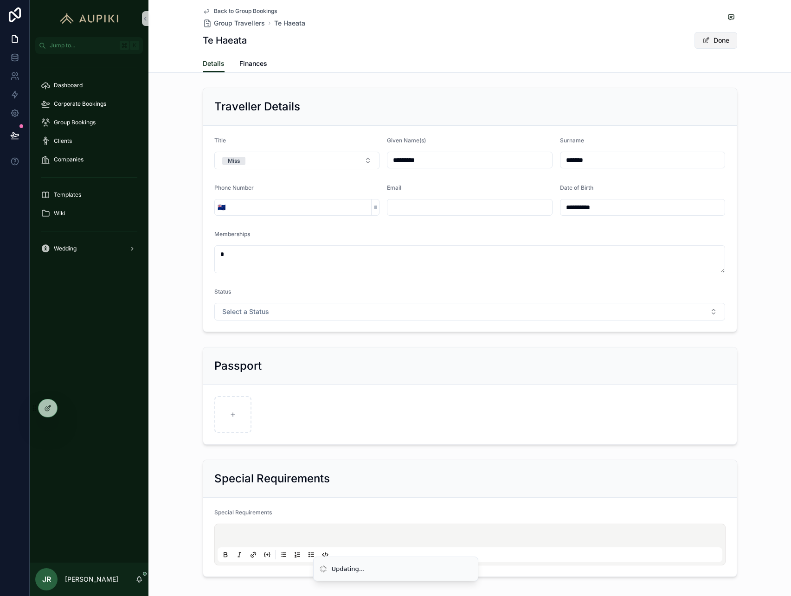
click at [725, 39] on button "Done" at bounding box center [716, 40] width 43 height 17
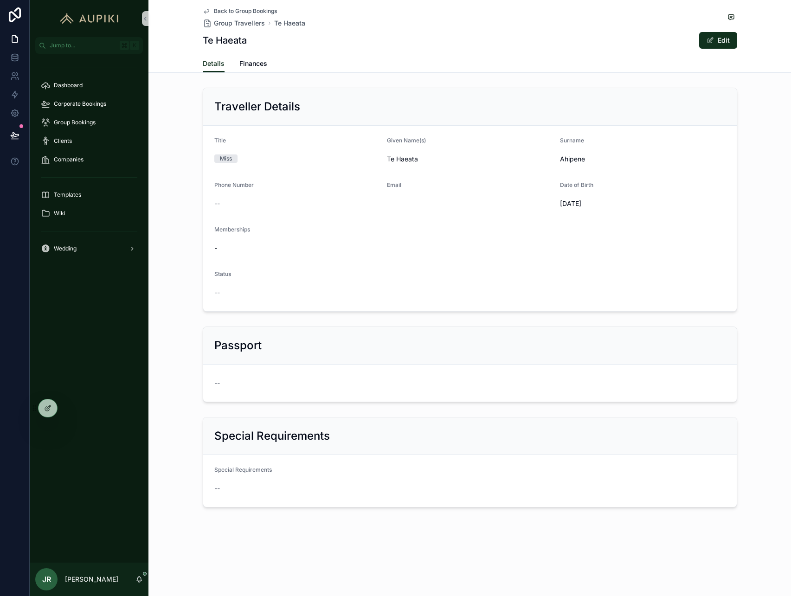
click at [258, 11] on span "Back to Group Bookings" at bounding box center [245, 10] width 63 height 7
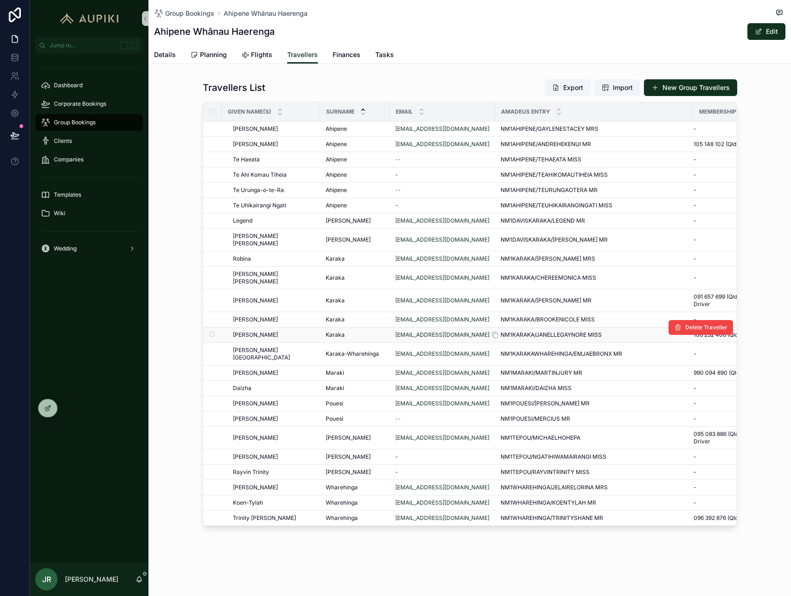
click at [589, 331] on span "NM1KARAKA/JANELLEGAYNORE MISS" at bounding box center [551, 334] width 101 height 7
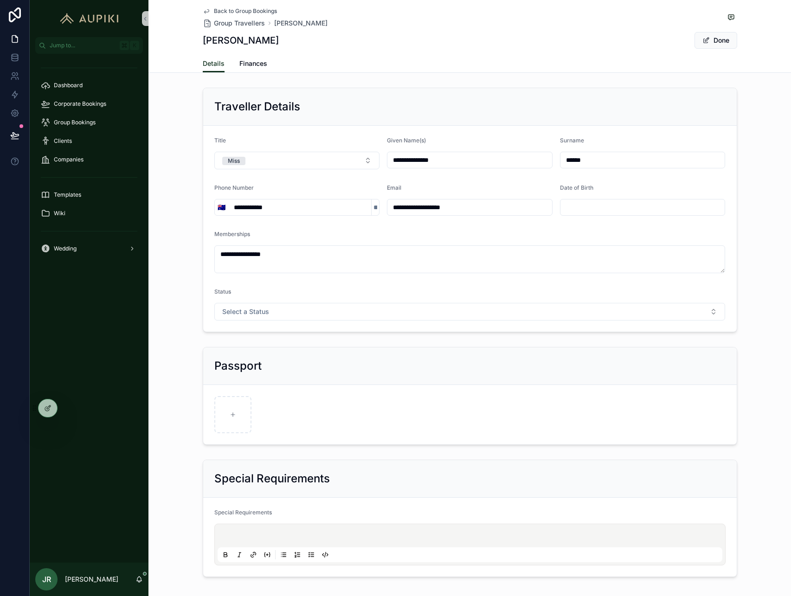
drag, startPoint x: 414, startPoint y: 160, endPoint x: 524, endPoint y: 161, distance: 110.0
click at [524, 161] on input "**********" at bounding box center [469, 160] width 165 height 13
type input "*******"
click at [715, 40] on button "Done" at bounding box center [716, 40] width 43 height 17
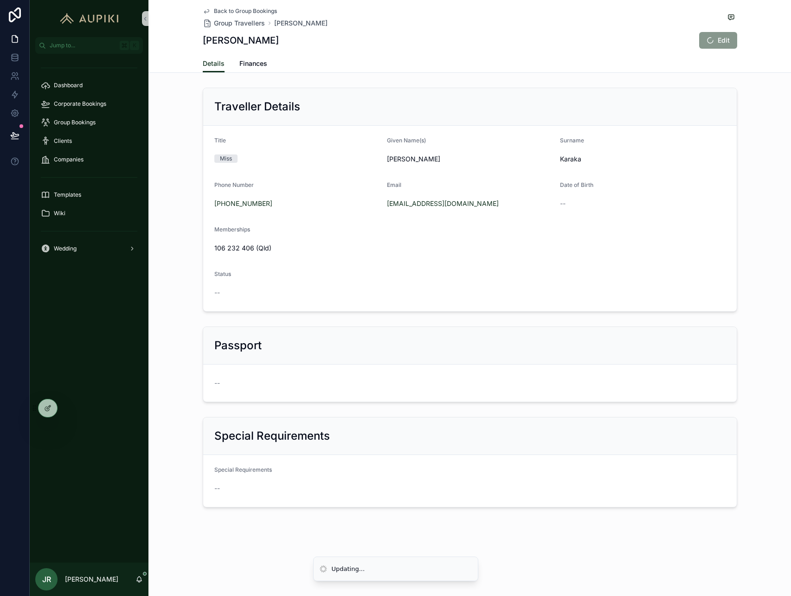
click at [224, 14] on span "Back to Group Bookings" at bounding box center [245, 10] width 63 height 7
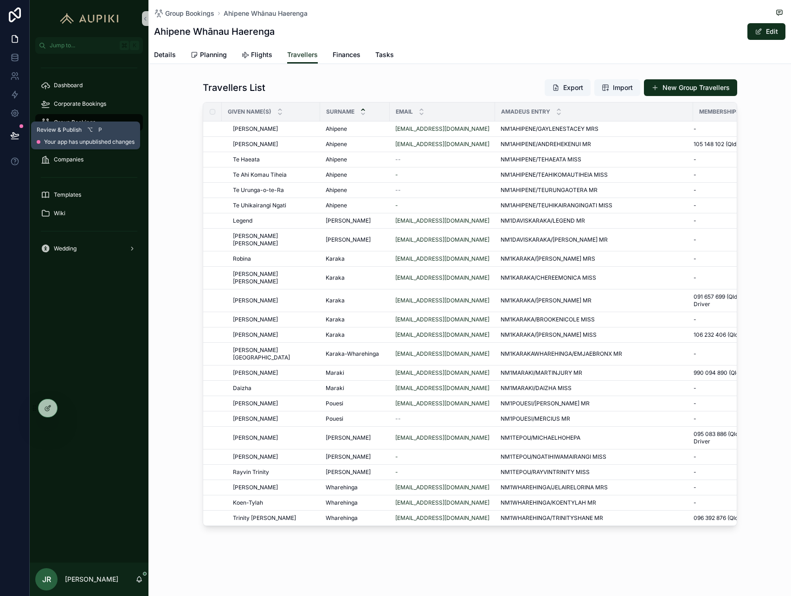
click at [16, 135] on icon at bounding box center [14, 135] width 9 height 9
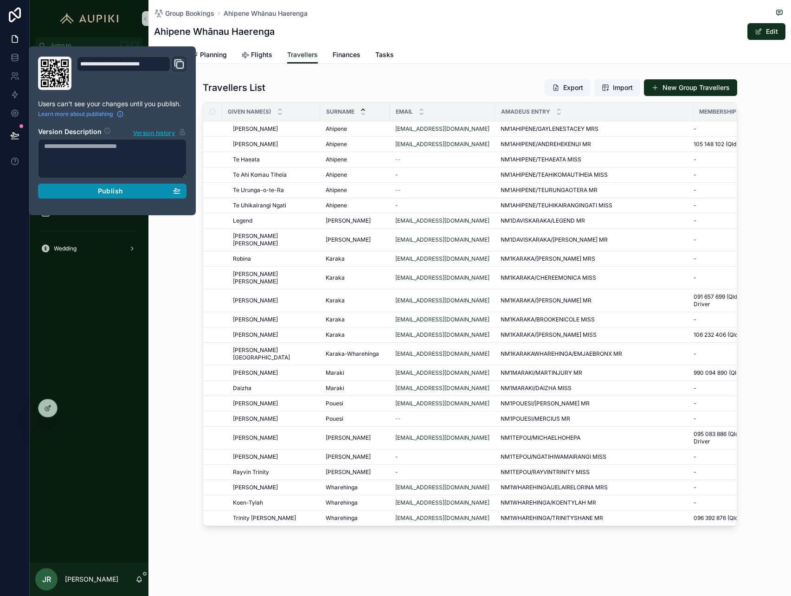
click at [137, 193] on div "Publish" at bounding box center [112, 191] width 136 height 8
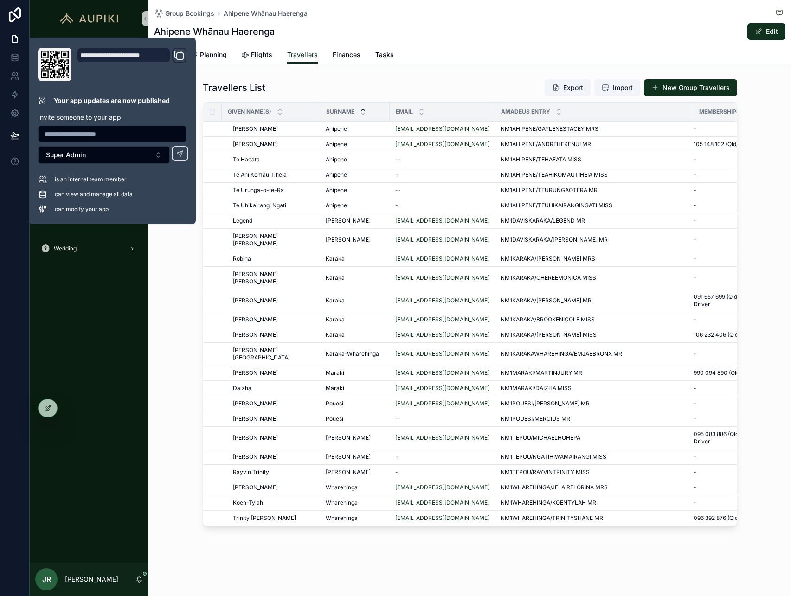
click at [110, 7] on div "scrollable content" at bounding box center [89, 18] width 119 height 37
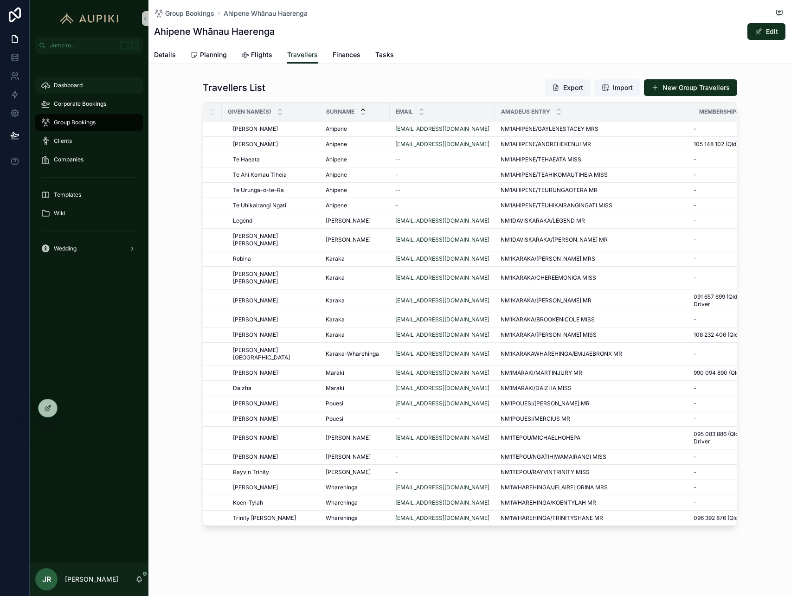
click at [73, 84] on span "Dashboard" at bounding box center [68, 85] width 29 height 7
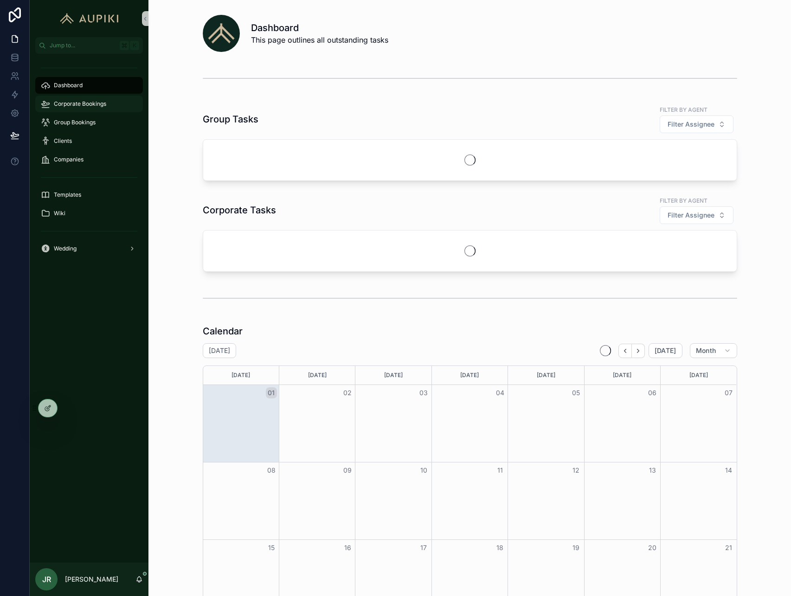
click at [81, 103] on span "Corporate Bookings" at bounding box center [80, 103] width 52 height 7
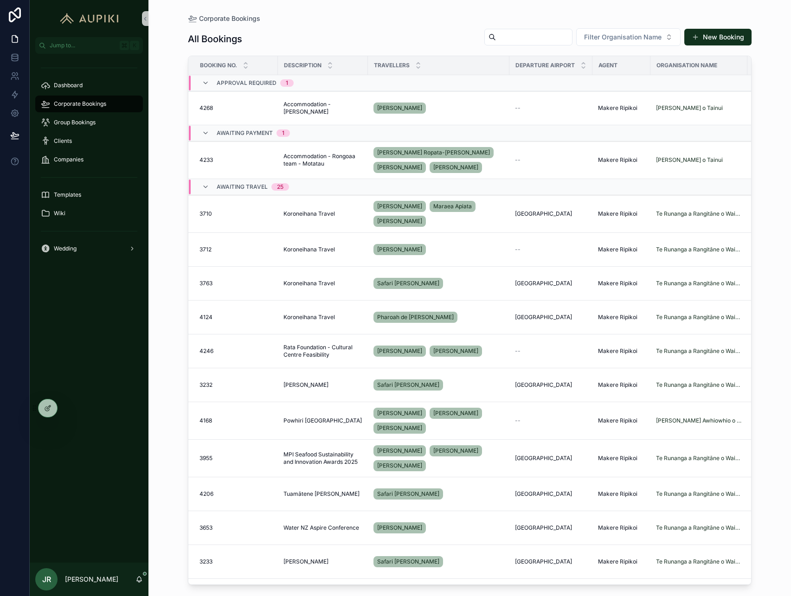
click at [211, 184] on div "Awaiting Travel 25" at bounding box center [245, 187] width 87 height 15
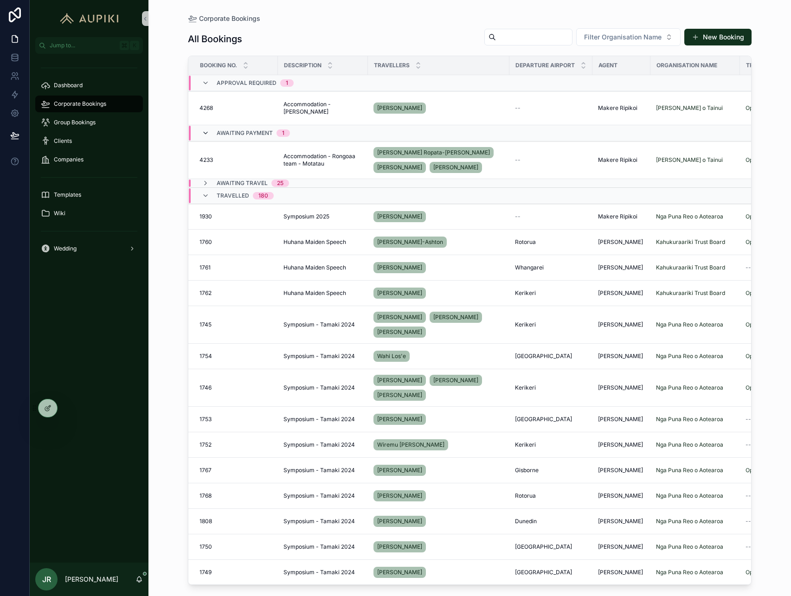
click at [203, 134] on icon "scrollable content" at bounding box center [205, 132] width 7 height 7
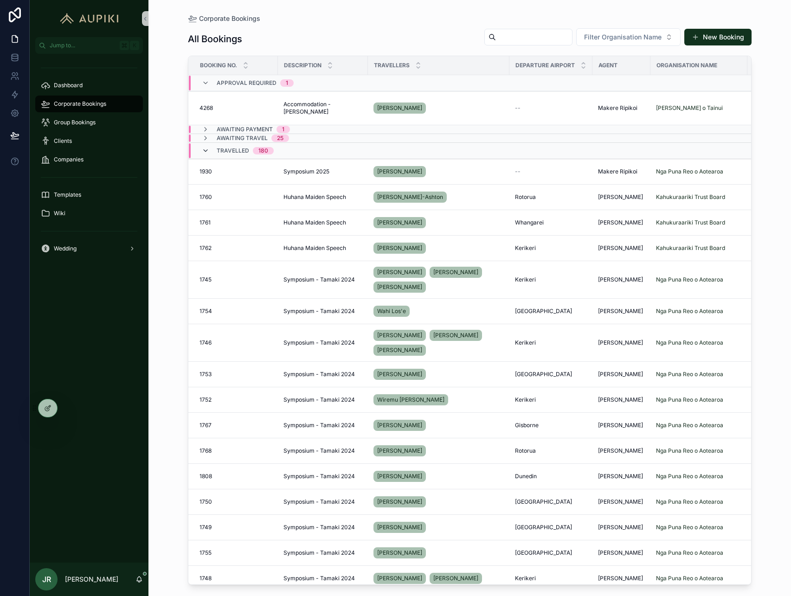
click at [207, 150] on icon "scrollable content" at bounding box center [205, 150] width 7 height 7
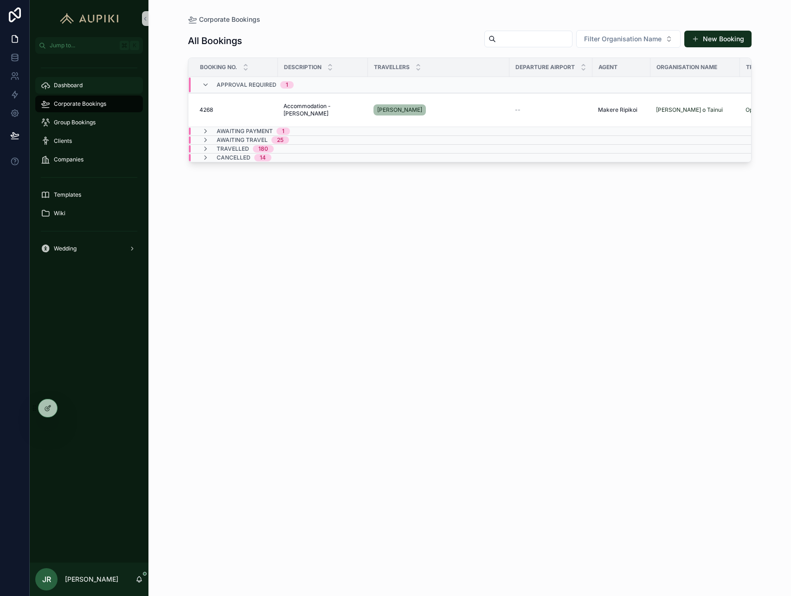
click at [71, 89] on span "Dashboard" at bounding box center [68, 85] width 29 height 7
